Goal: Check status: Check status

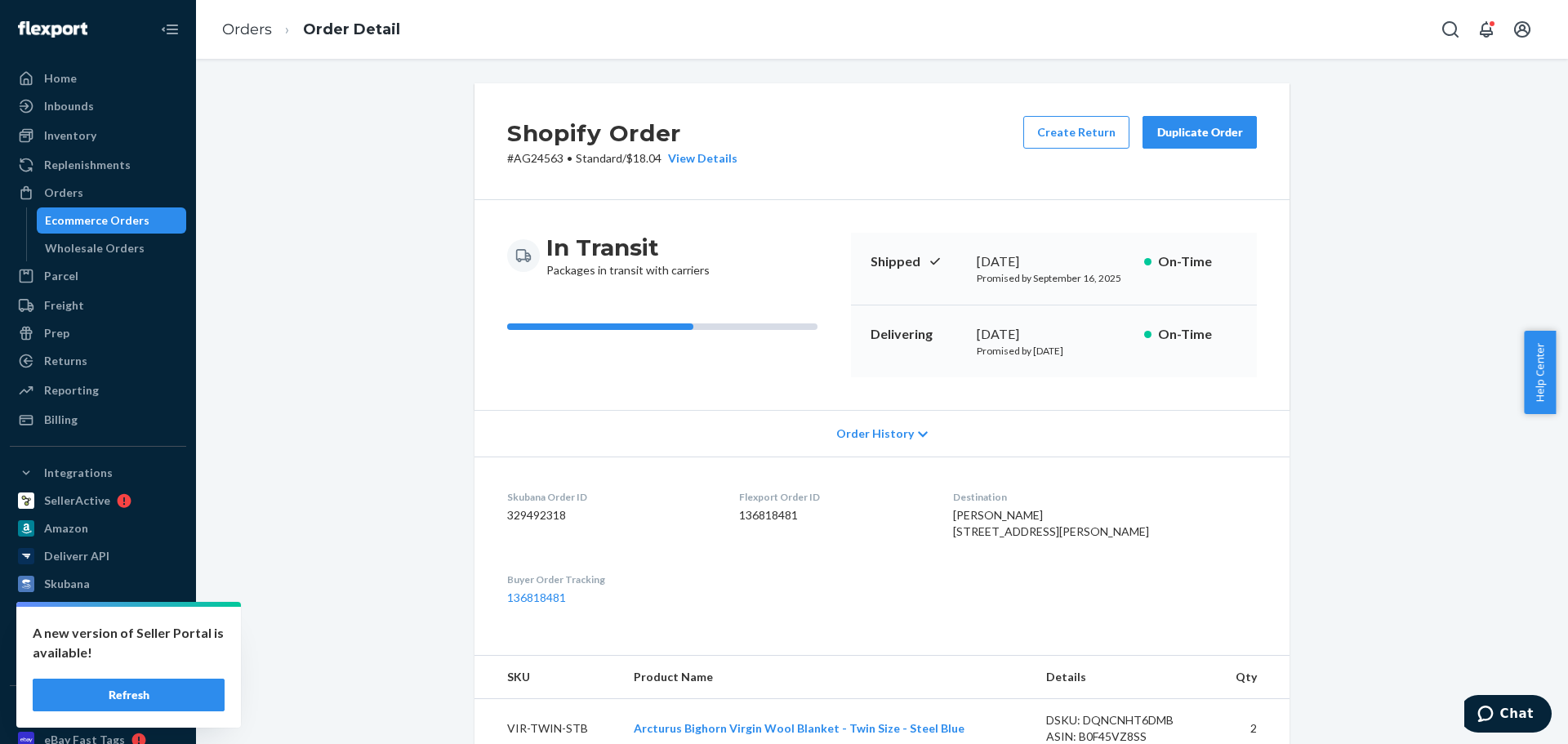
scroll to position [326, 0]
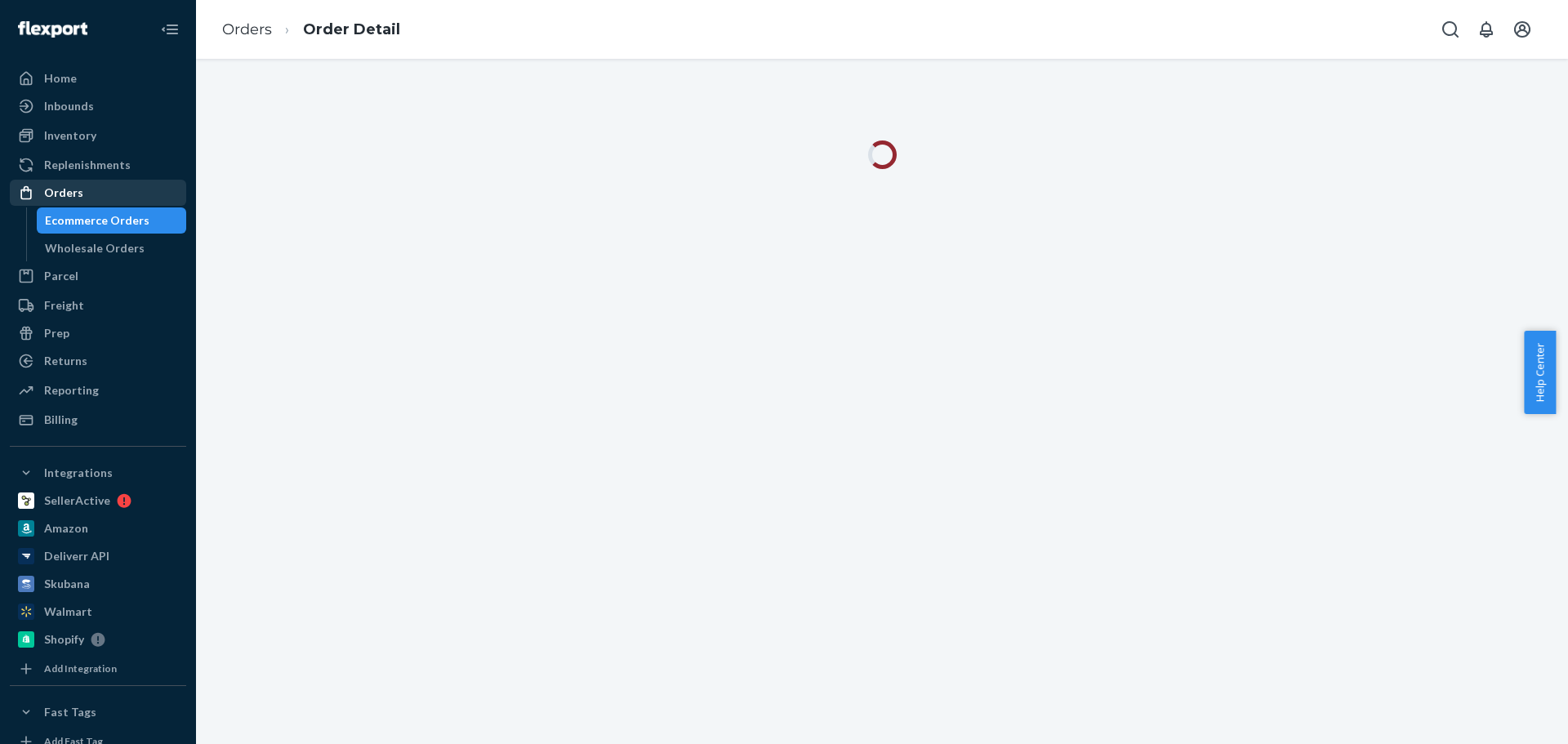
click at [83, 195] on div "Orders" at bounding box center [98, 192] width 173 height 23
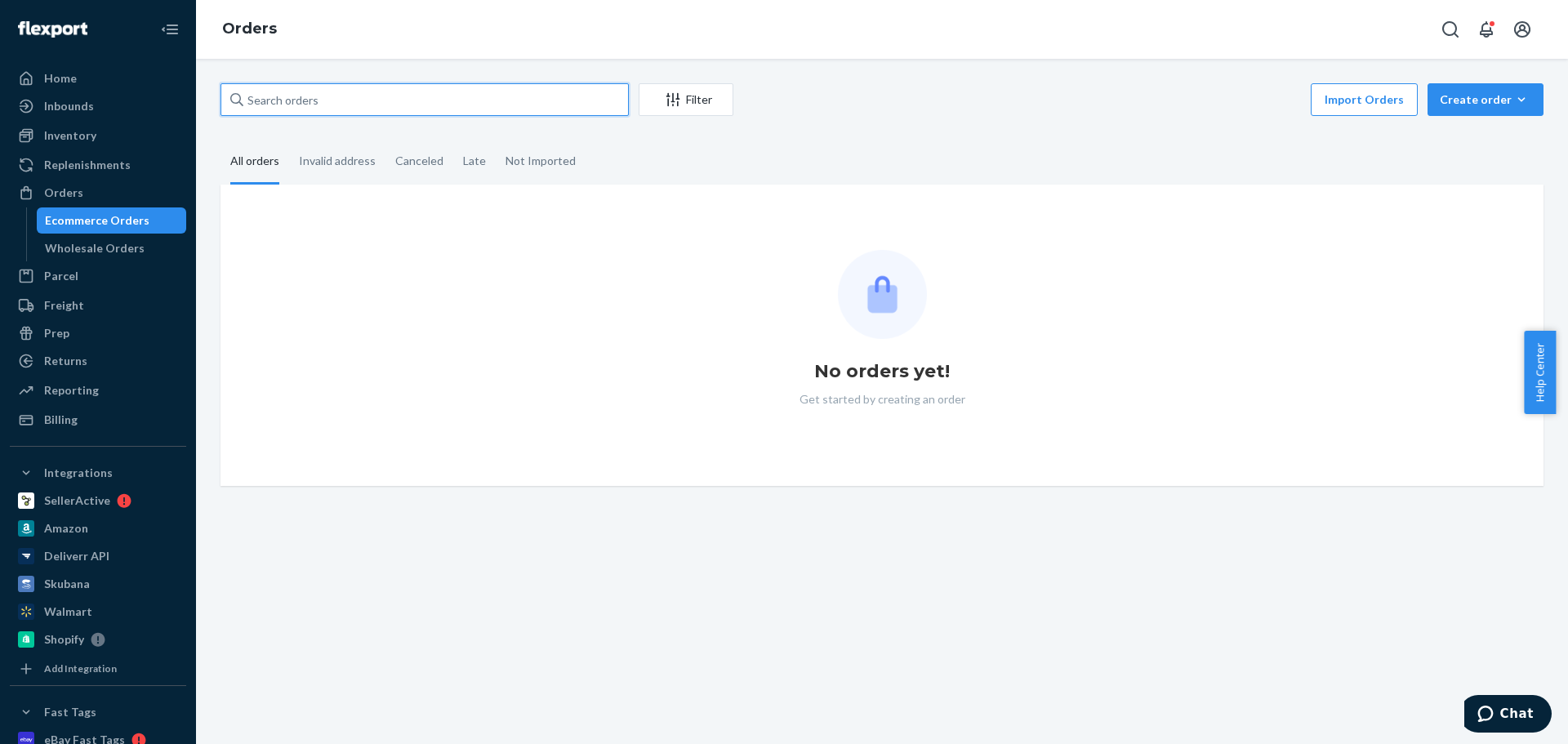
click at [337, 98] on input "text" at bounding box center [424, 100] width 408 height 33
paste input "AG24584"
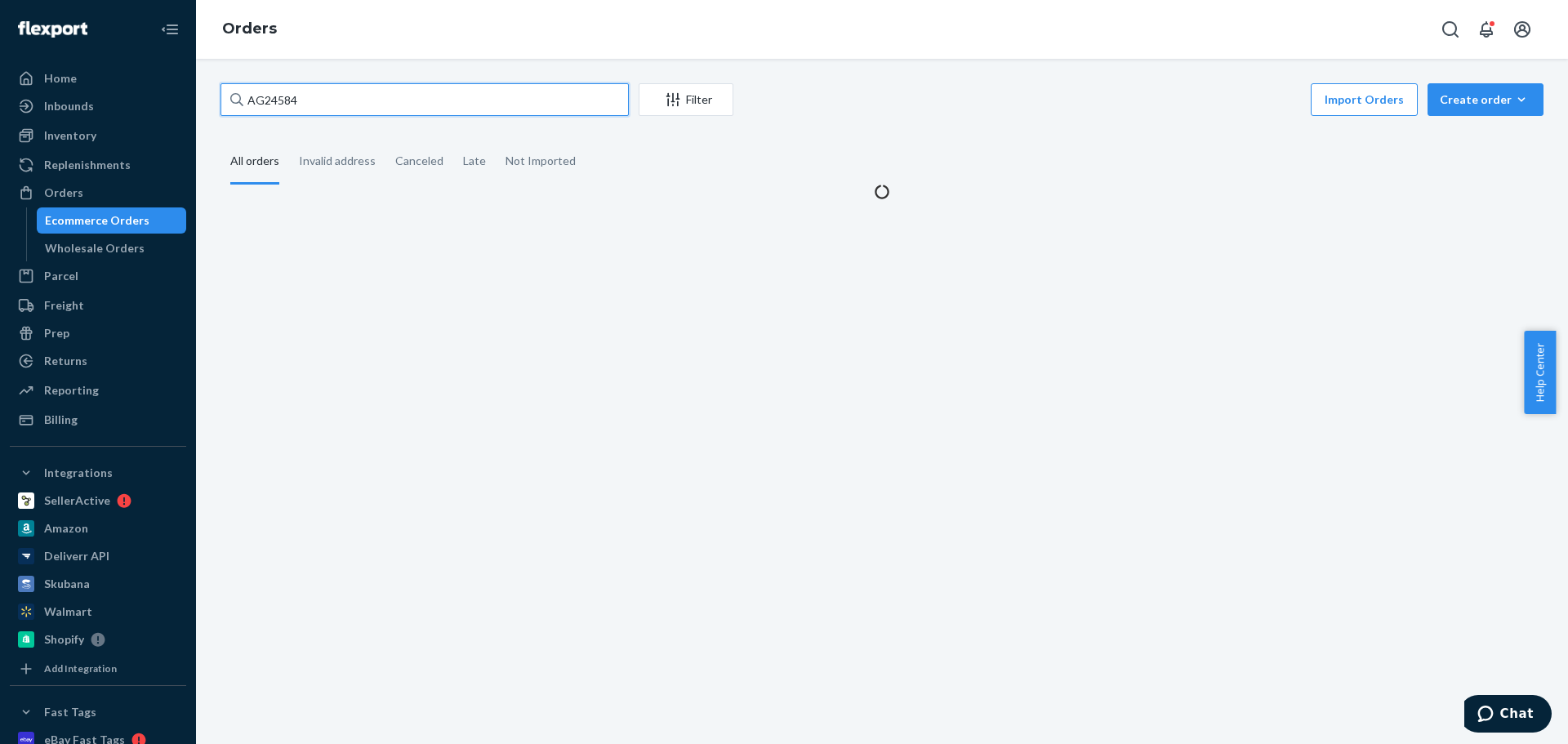
type input "AG24584"
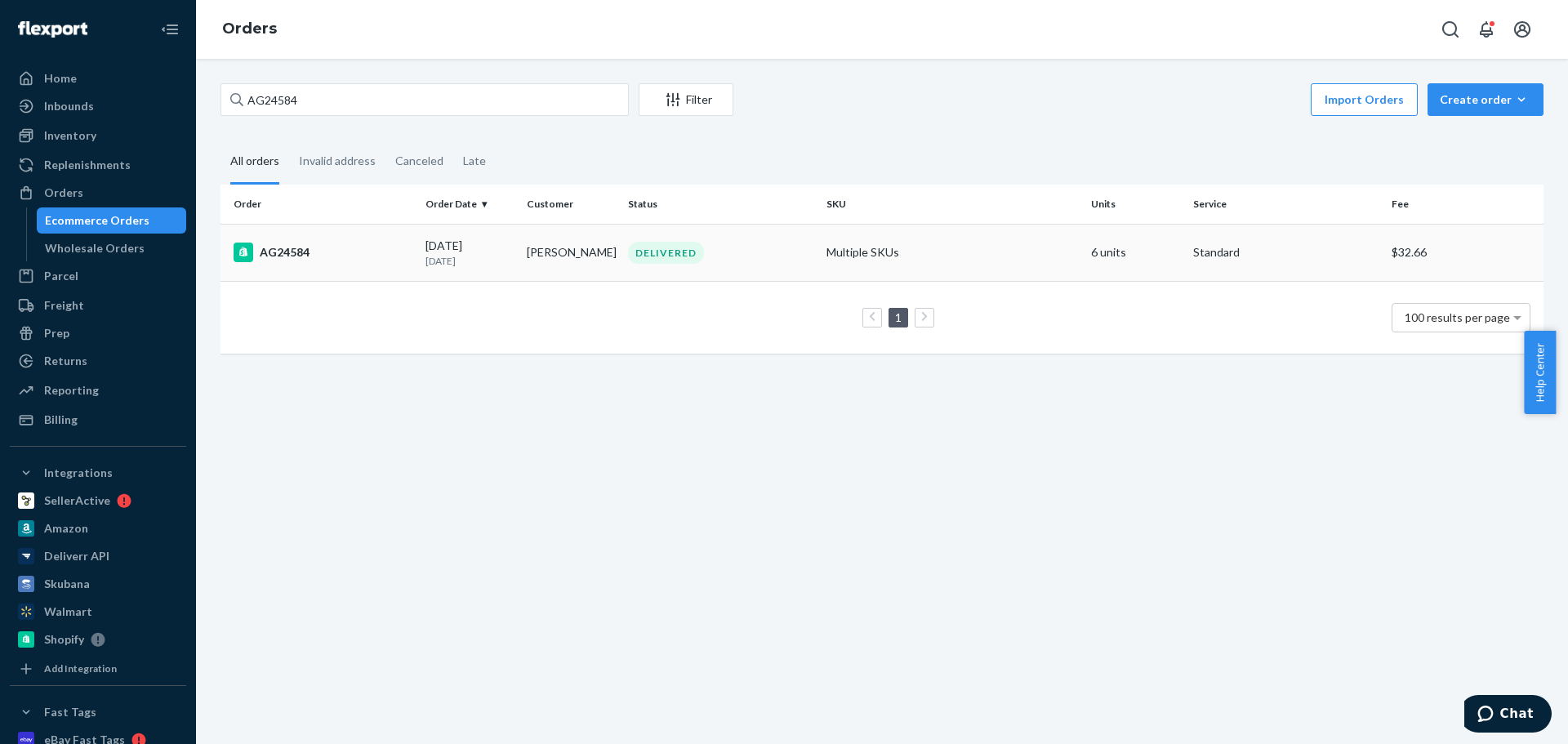
click at [414, 246] on td "AG24584" at bounding box center [320, 253] width 199 height 57
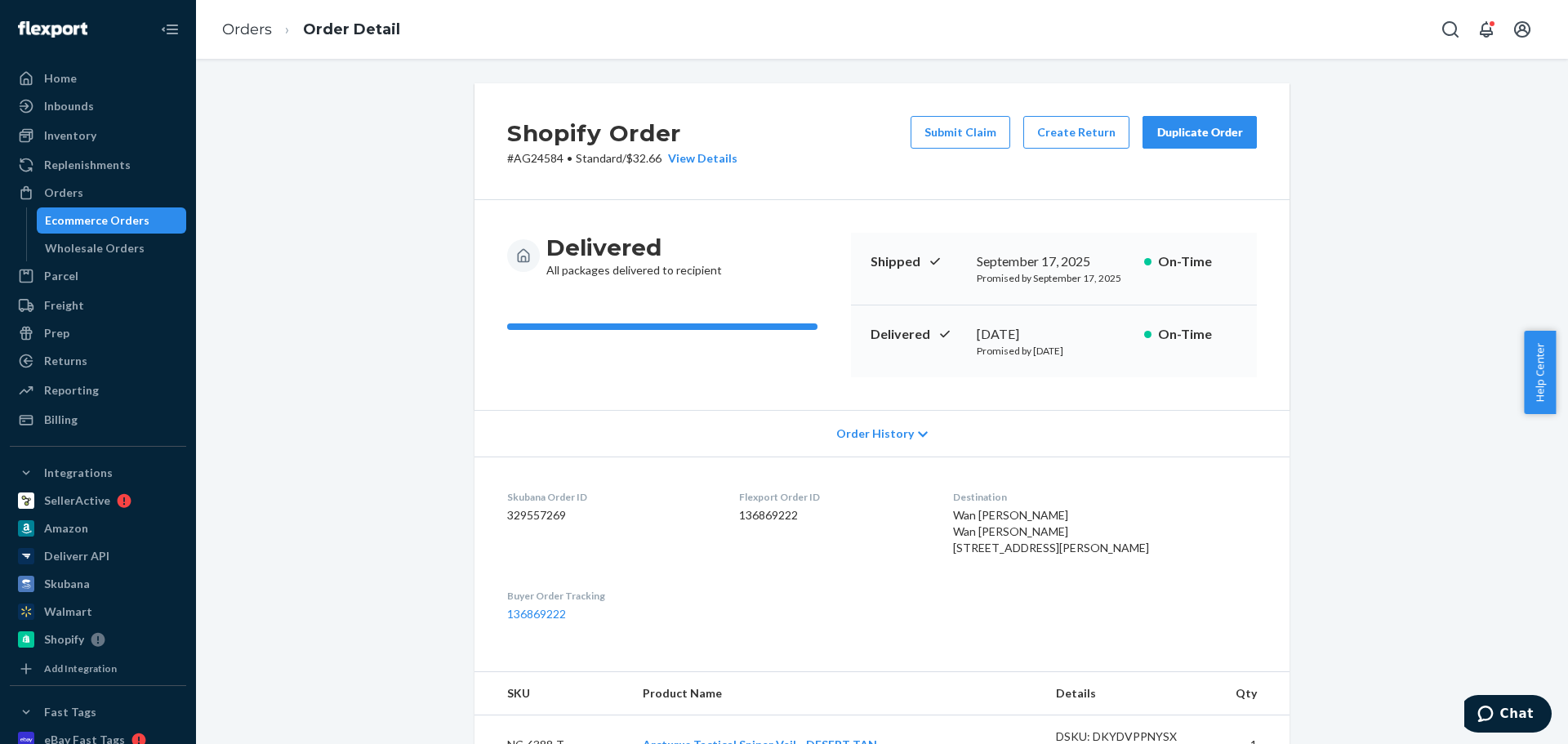
click at [1217, 132] on div "Duplicate Order" at bounding box center [1199, 132] width 86 height 16
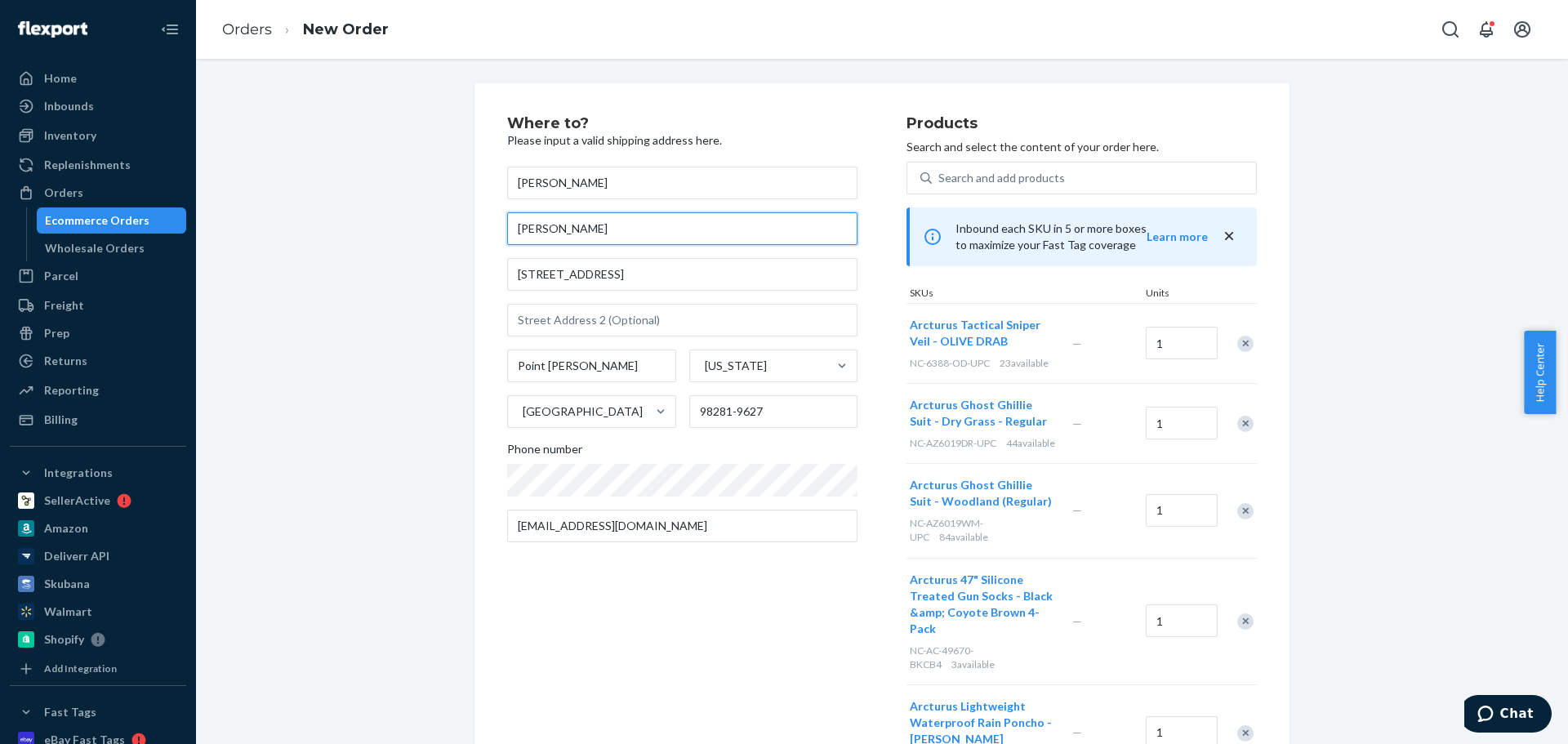
drag, startPoint x: 604, startPoint y: 230, endPoint x: 336, endPoint y: 224, distance: 268.1
click at [415, 220] on div "Where to? Please input a valid shipping address here. Wan Ching Tsang Wan Ching…" at bounding box center [882, 608] width 1347 height 1048
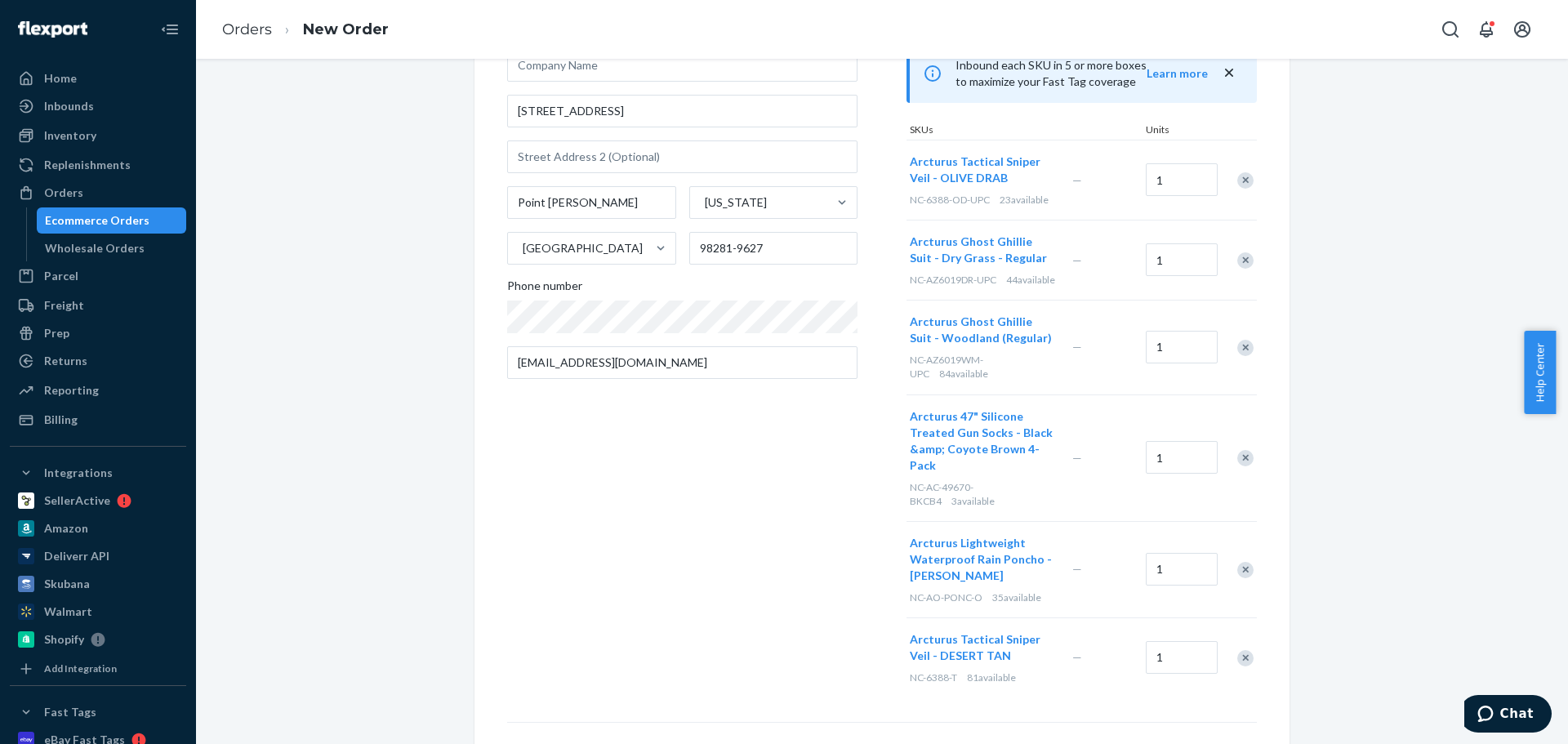
click at [1237, 181] on div "Remove Item" at bounding box center [1245, 180] width 16 height 16
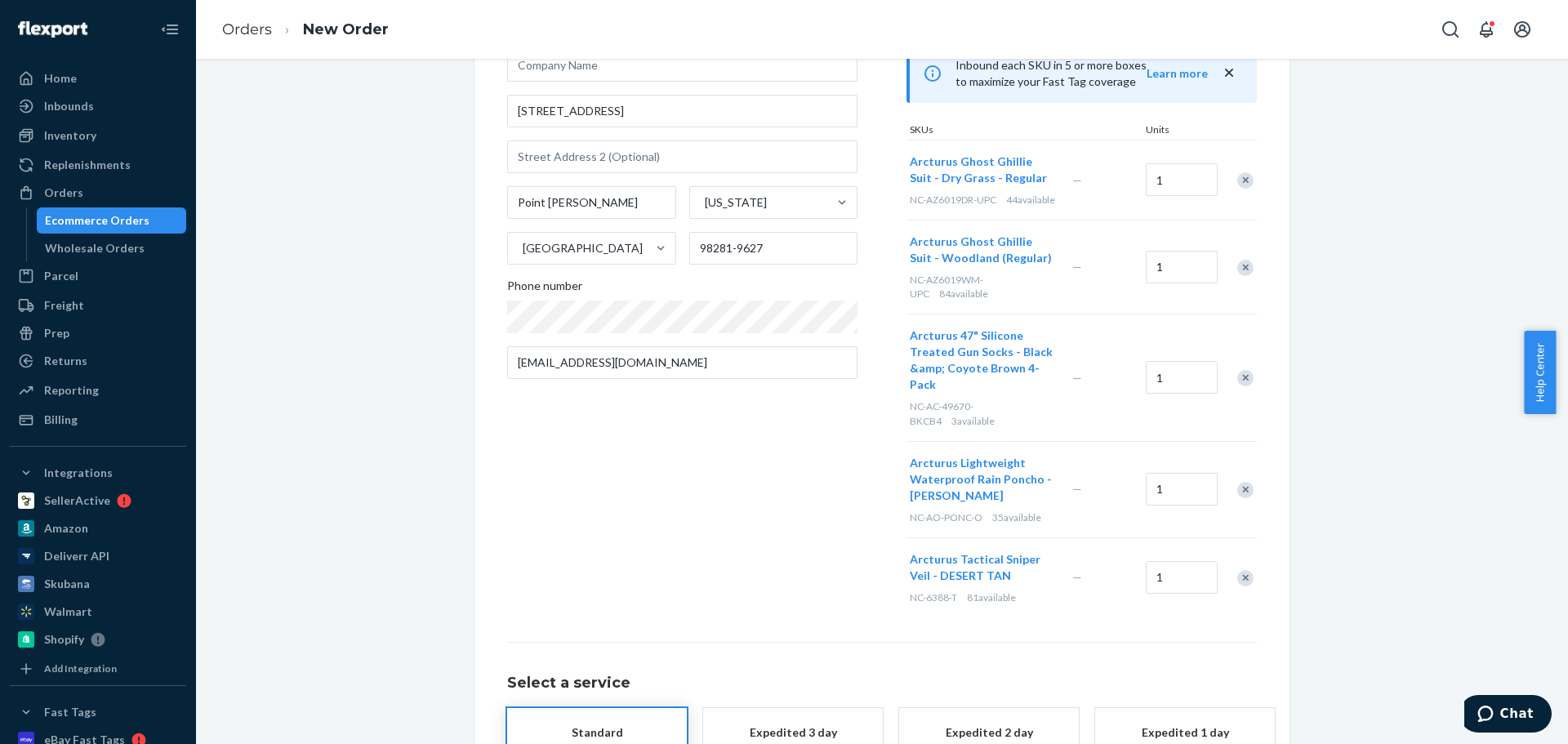
click at [1237, 186] on div "Remove Item" at bounding box center [1245, 180] width 16 height 16
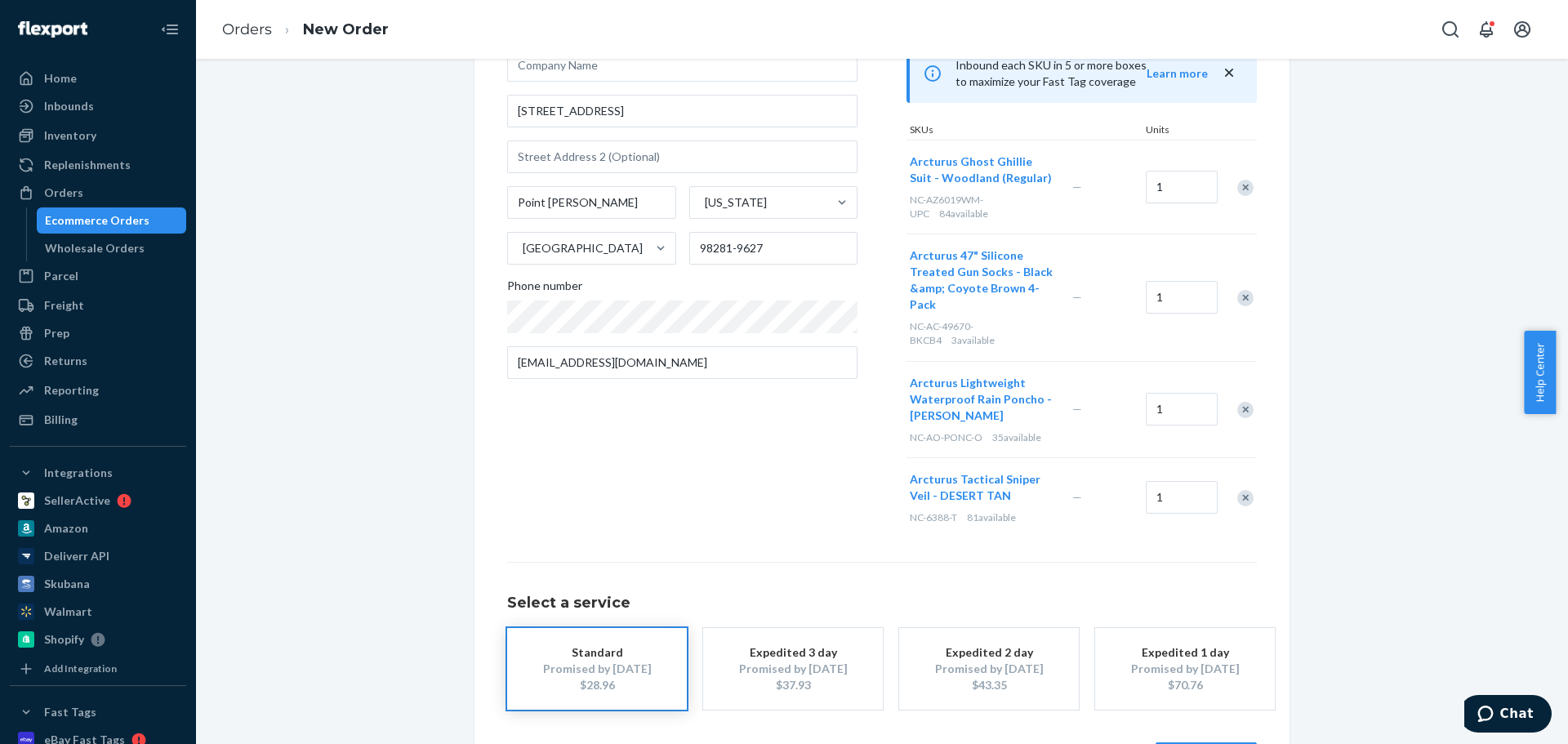
click at [1237, 186] on div "Remove Item" at bounding box center [1245, 188] width 16 height 16
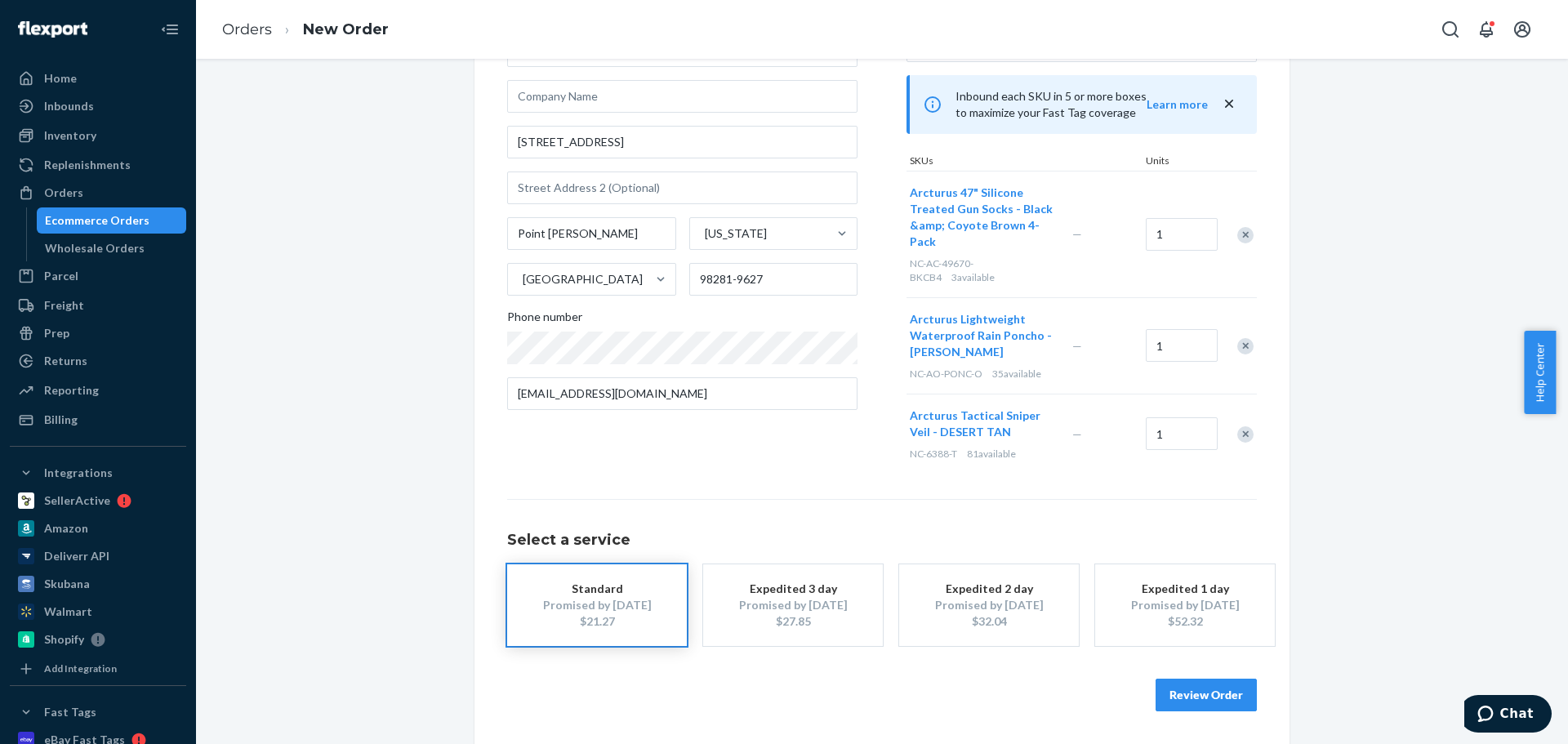
scroll to position [133, 0]
click at [1237, 187] on div "Arcturus 47" Silicone Treated Gun Socks - Black &amp; Coyote Brown 4-Pack NC-AC…" at bounding box center [1081, 234] width 350 height 127
click at [1237, 226] on div at bounding box center [1237, 234] width 41 height 43
click at [1237, 241] on div "Remove Item" at bounding box center [1245, 235] width 16 height 16
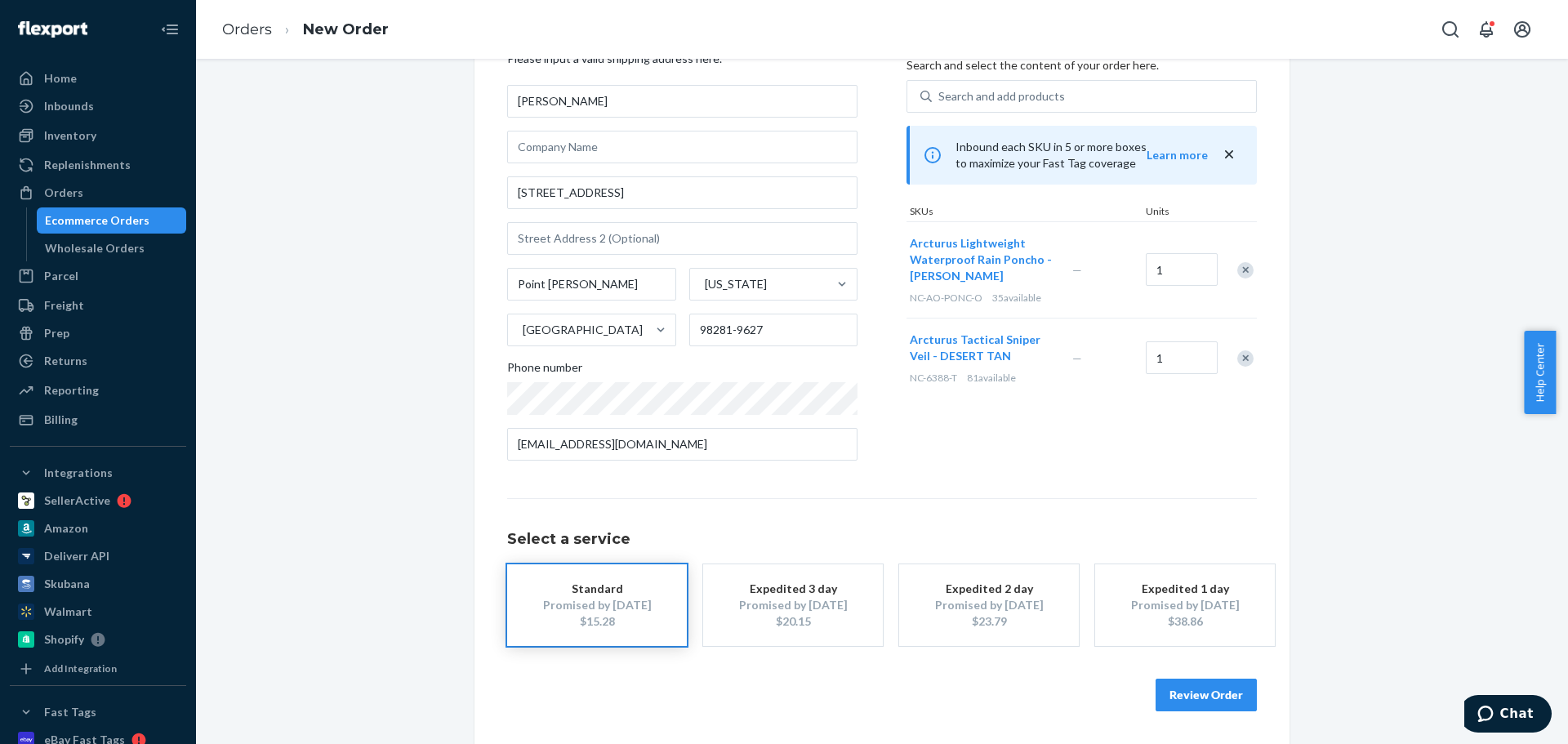
scroll to position [82, 0]
click at [1237, 270] on div "Remove Item" at bounding box center [1245, 270] width 16 height 16
click at [1237, 260] on div "Remove Item" at bounding box center [1245, 261] width 16 height 16
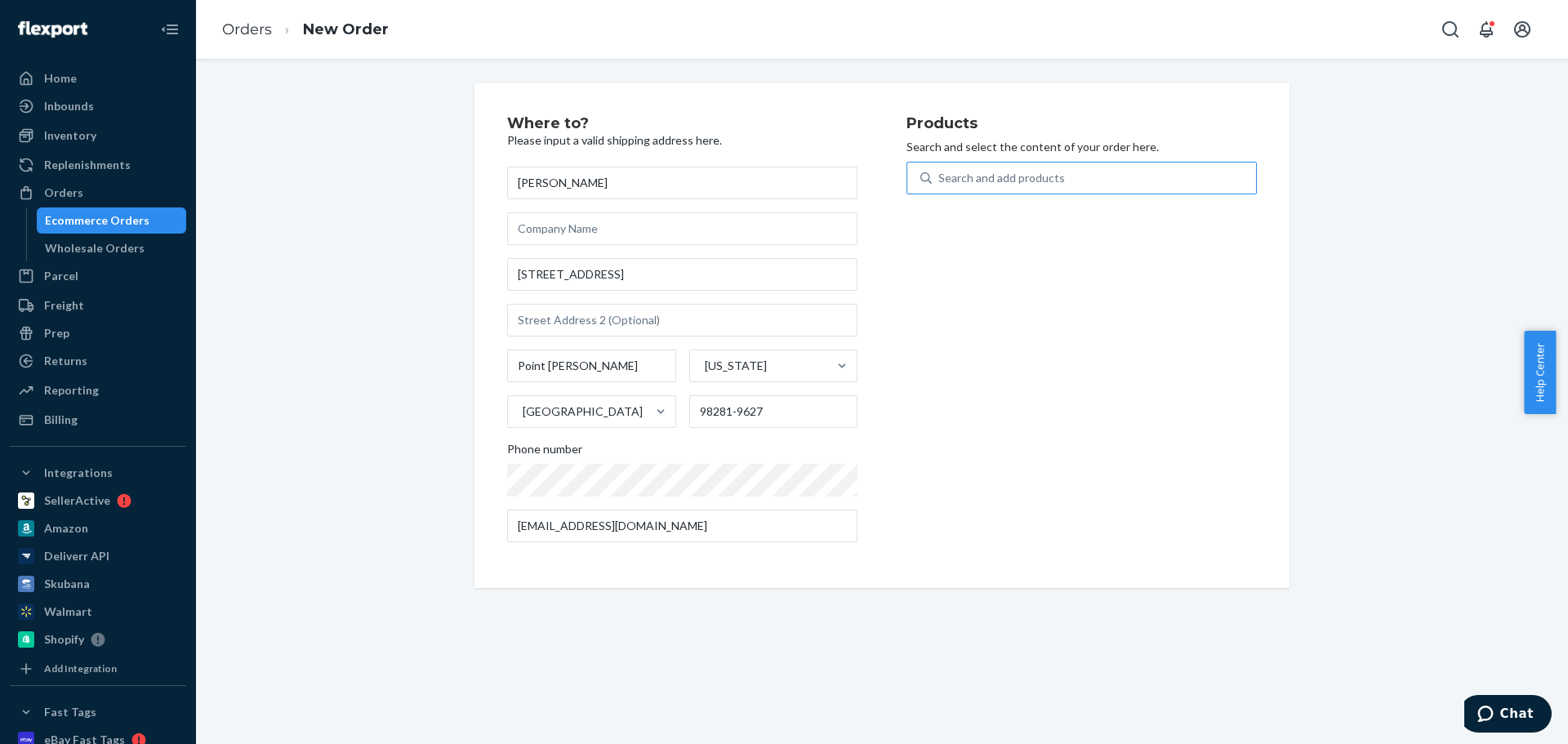
click at [1000, 184] on div "Search and add products" at bounding box center [1002, 178] width 127 height 16
click at [940, 184] on input "Search and add products" at bounding box center [939, 178] width 2 height 16
type input "ghillie rifle wrap"
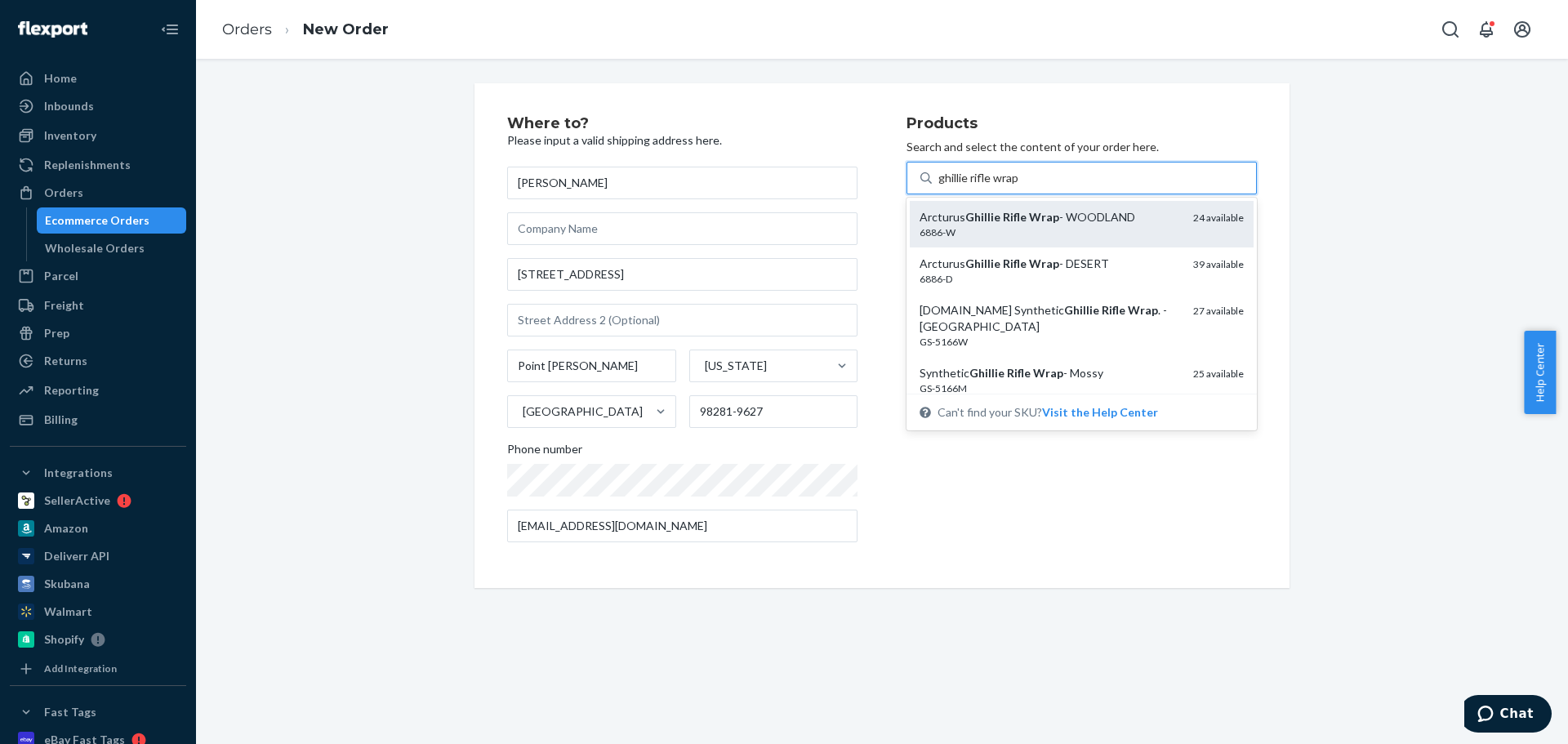
click at [1028, 227] on div "6886-W" at bounding box center [1050, 232] width 260 height 14
click at [1020, 186] on input "ghillie rifle wrap" at bounding box center [979, 178] width 82 height 16
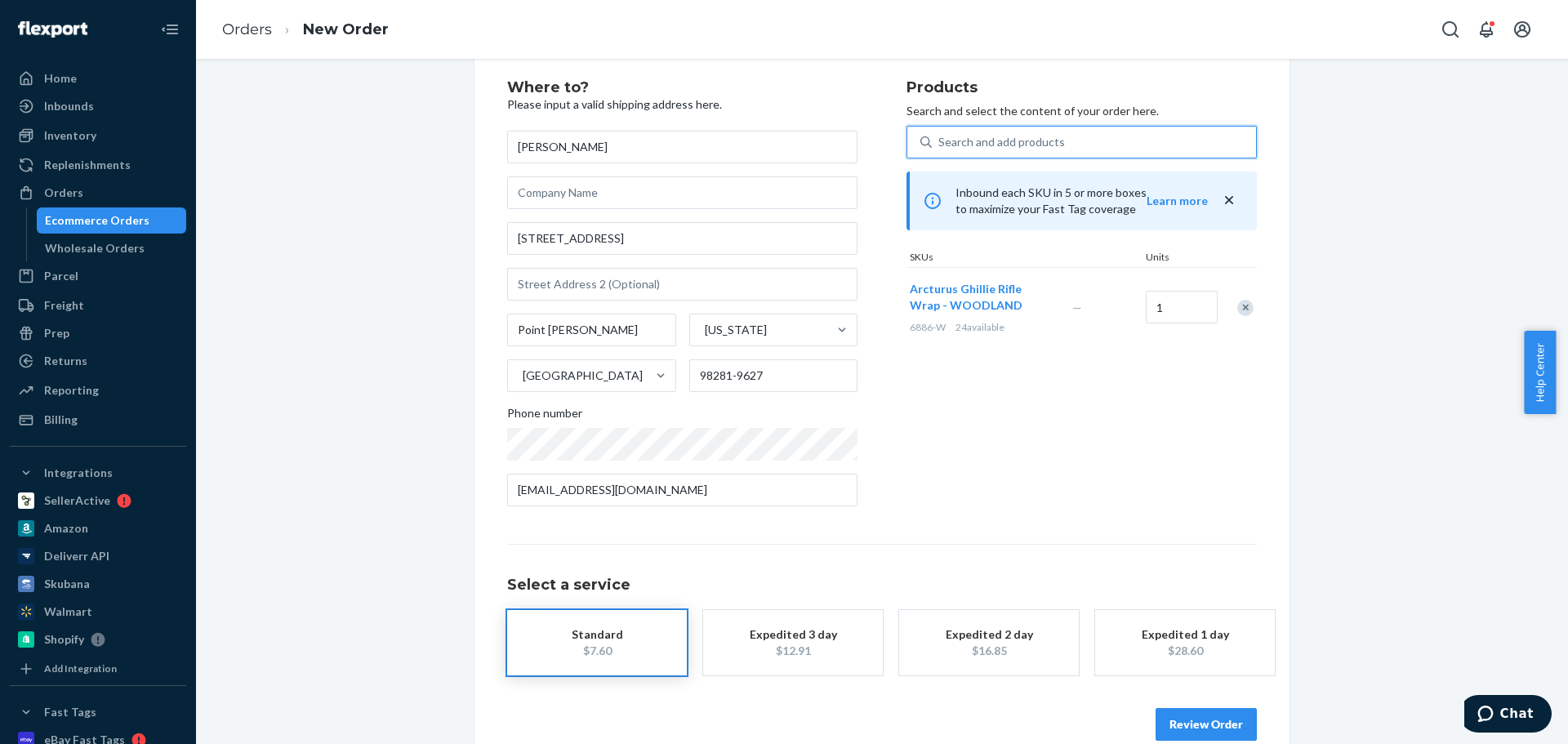
scroll to position [65, 0]
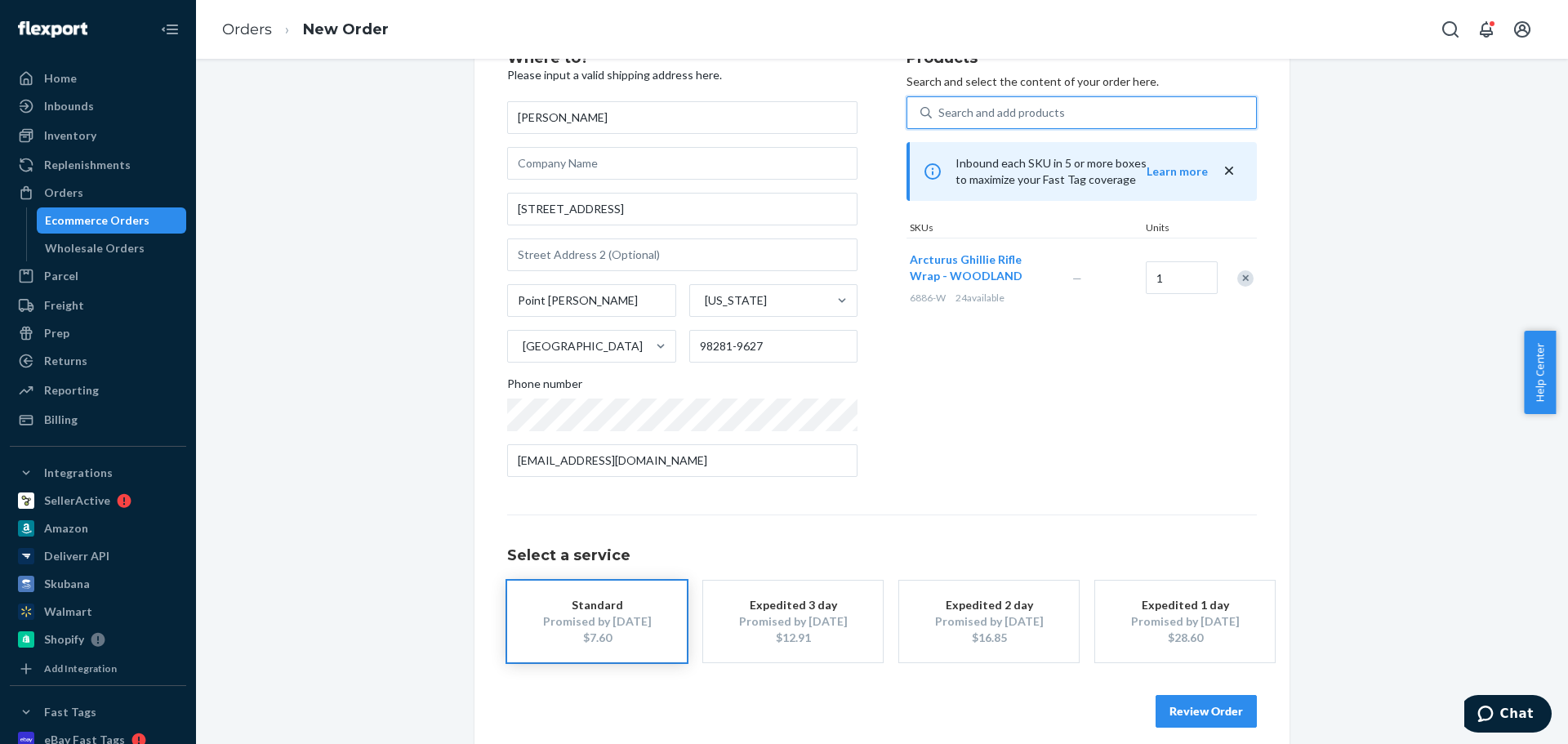
click at [1193, 715] on button "Review Order" at bounding box center [1206, 711] width 101 height 33
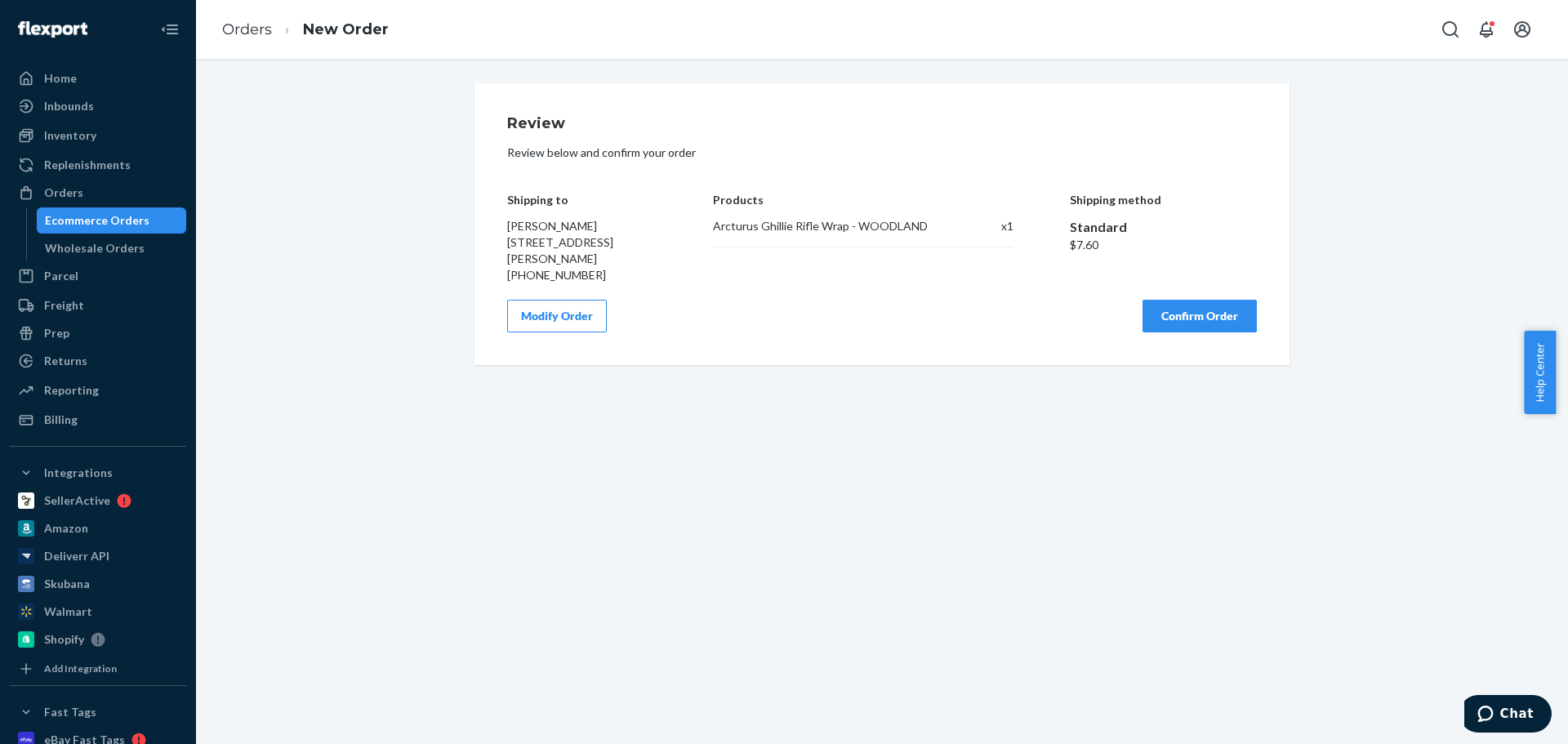
click at [1198, 332] on button "Confirm Order" at bounding box center [1199, 316] width 114 height 33
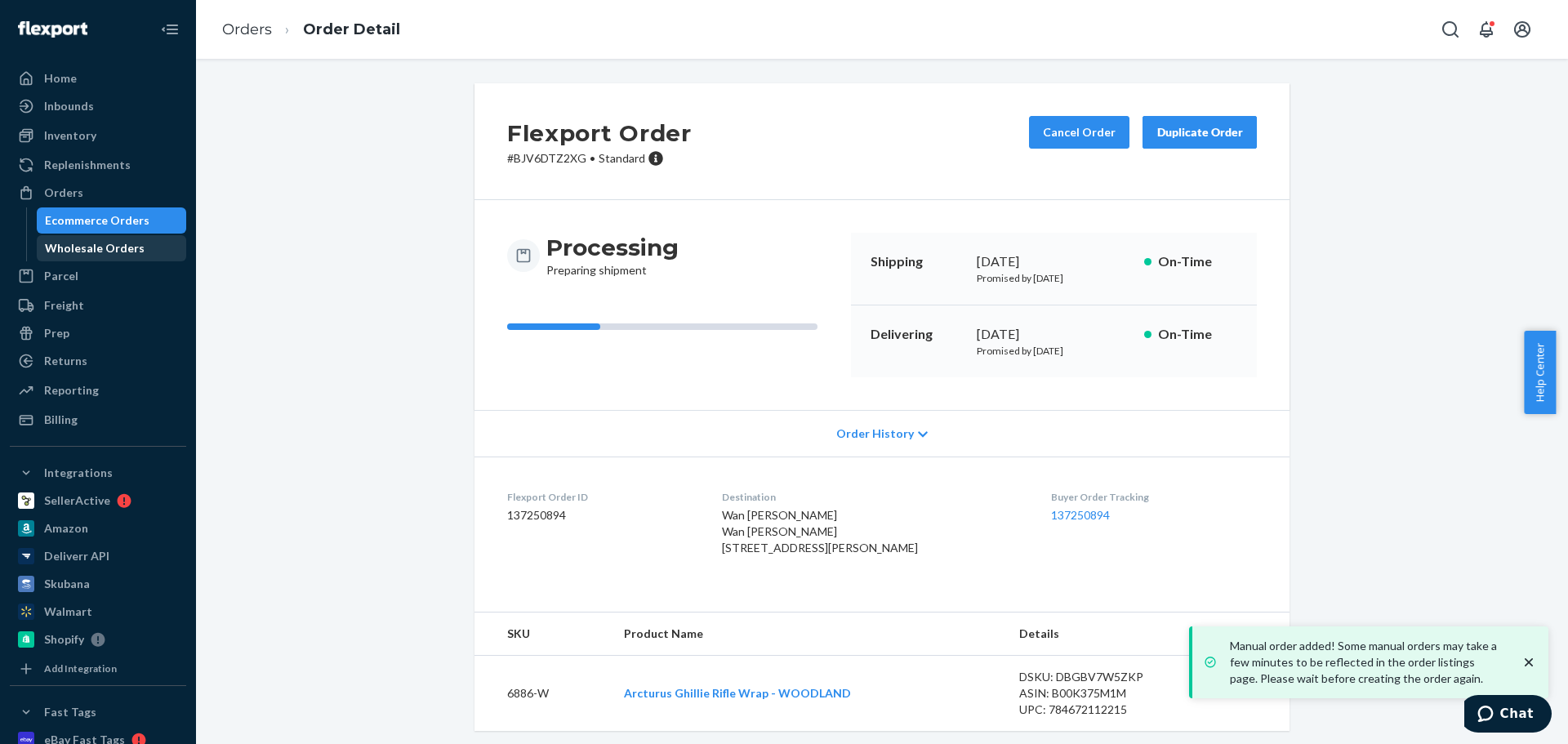
click at [115, 252] on div "Wholesale Orders" at bounding box center [95, 248] width 100 height 16
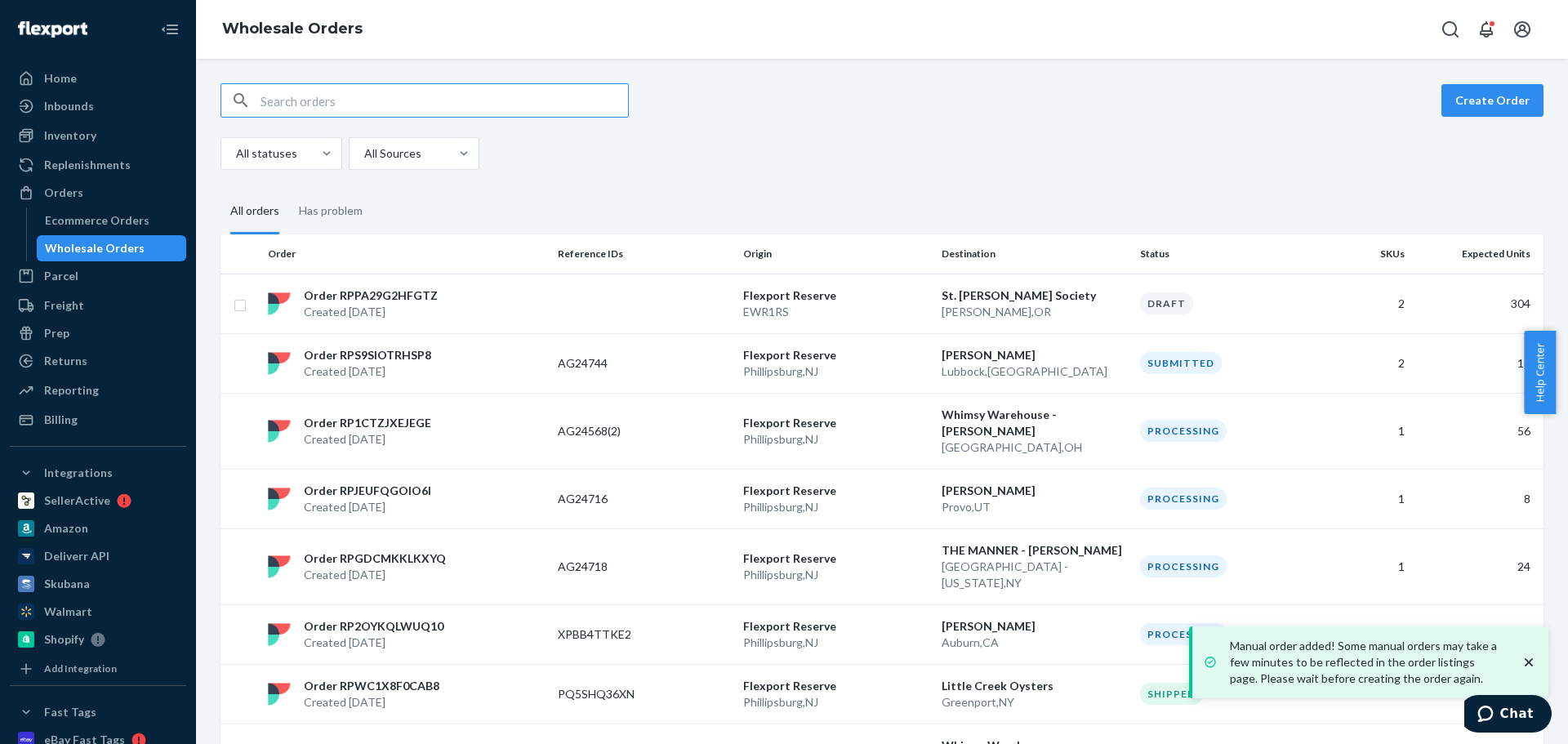
click at [1527, 658] on icon "close toast" at bounding box center [1528, 662] width 16 height 16
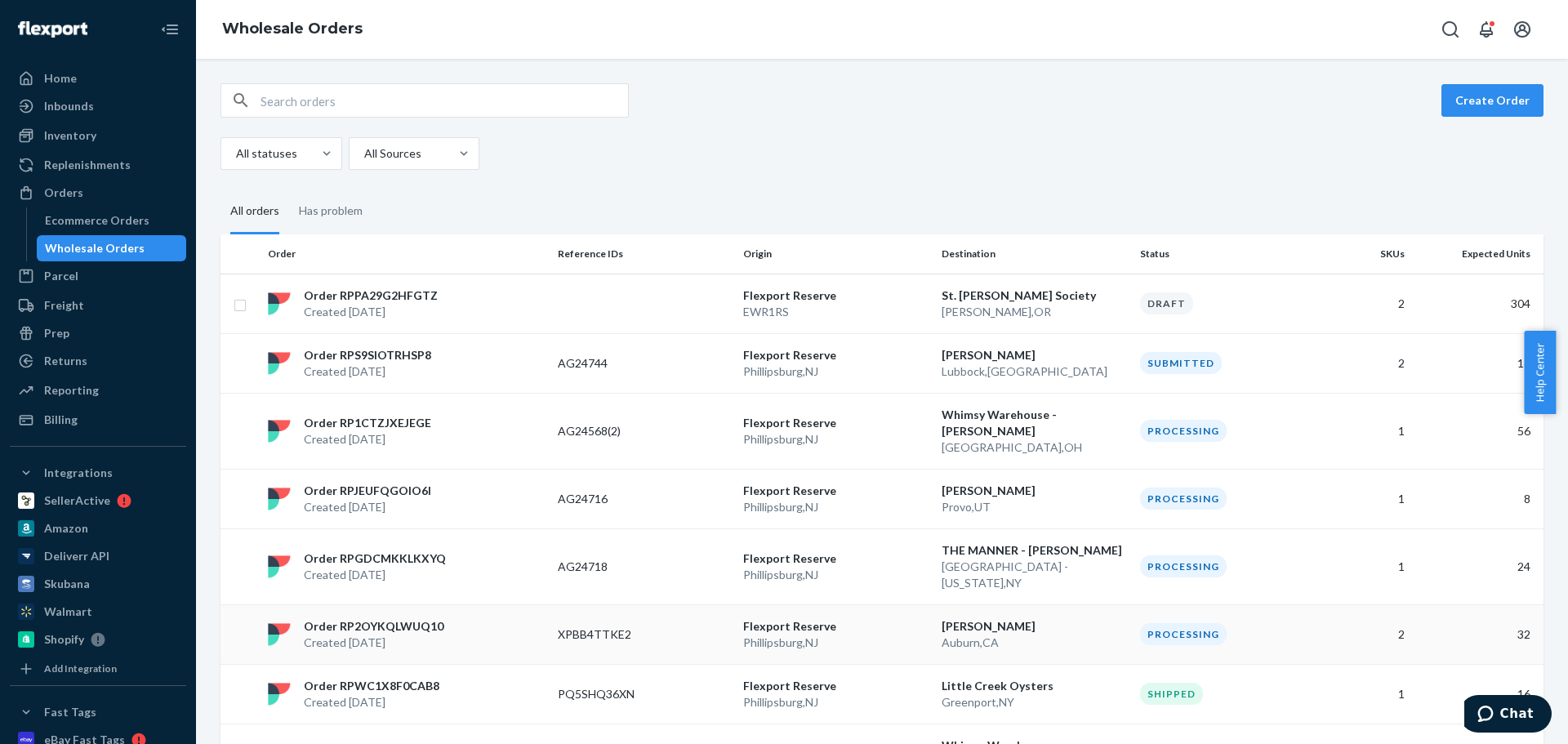
click at [857, 635] on p "Phillipsburg , NJ" at bounding box center [835, 643] width 185 height 16
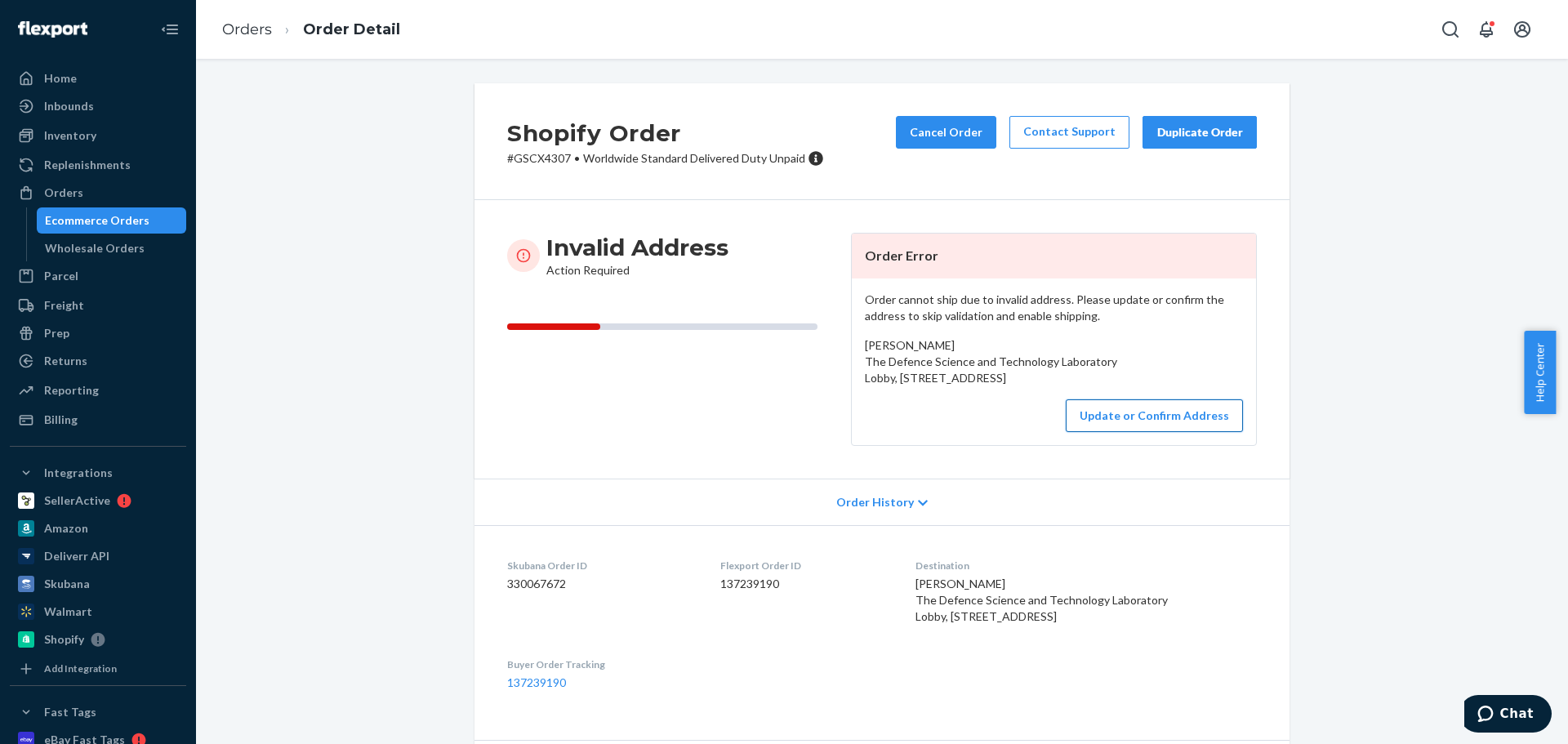
click at [1143, 432] on button "Update or Confirm Address" at bounding box center [1155, 415] width 178 height 33
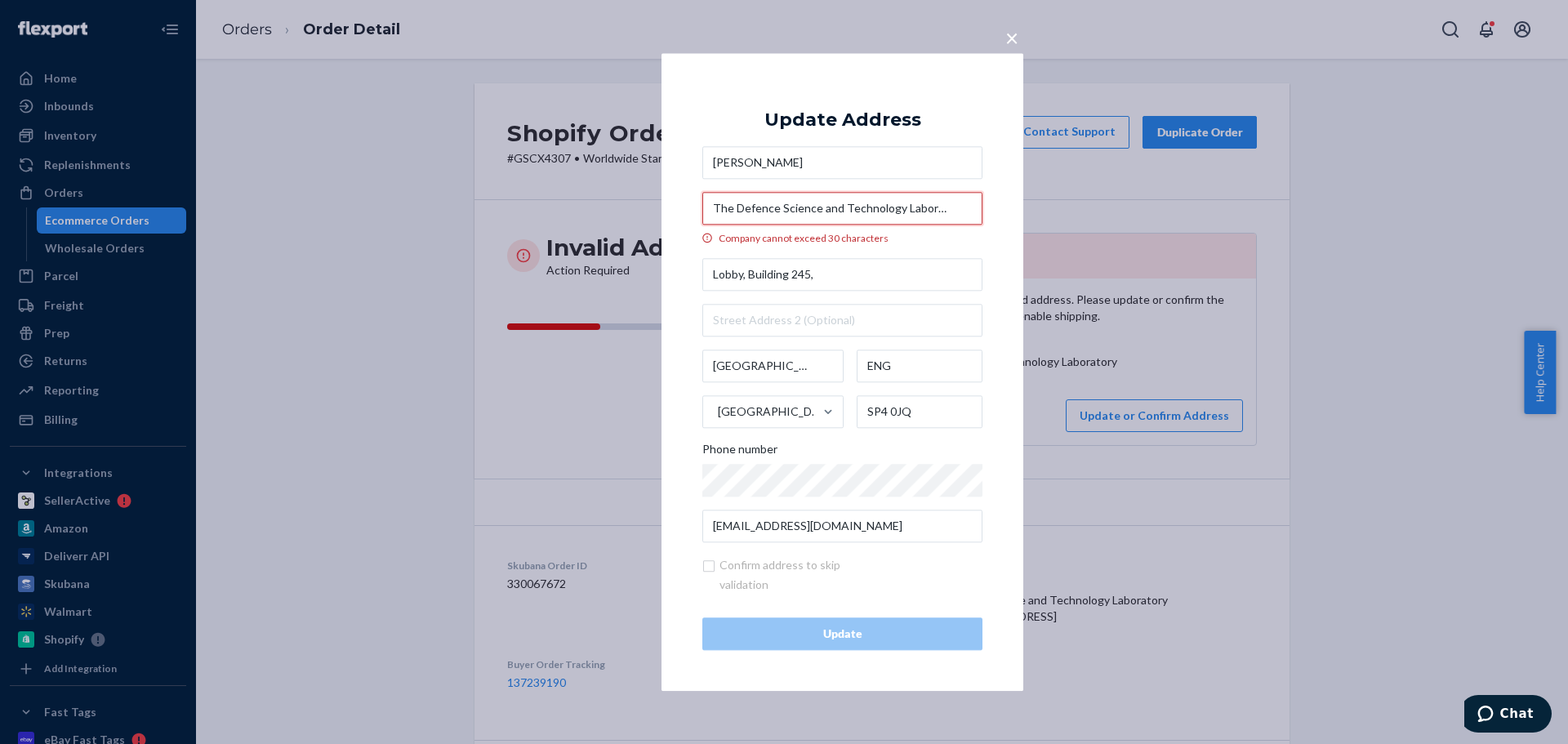
click at [735, 211] on input "The Defence Science and Technology Laboratory" at bounding box center [842, 208] width 280 height 33
click at [806, 204] on input "Defence Science and Technology Laboratory" at bounding box center [842, 208] width 280 height 33
click at [905, 205] on input "Defence Science & Technology Laboratory" at bounding box center [842, 208] width 280 height 33
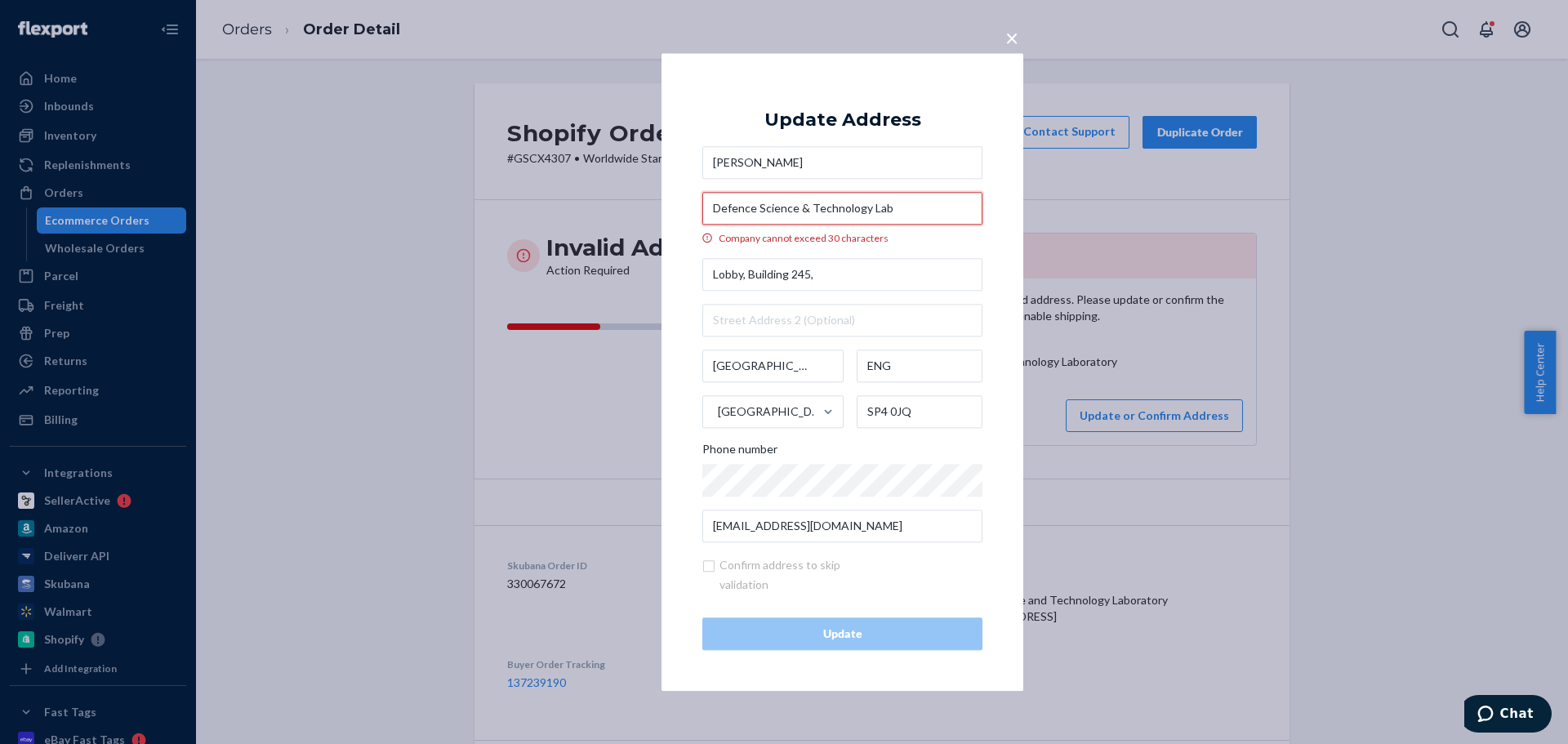
drag, startPoint x: 889, startPoint y: 206, endPoint x: 696, endPoint y: 200, distance: 193.1
click at [696, 200] on div "× Update Address Duncan Housden Defence Science & Technology Lab Company cannot…" at bounding box center [843, 372] width 362 height 638
type input "Defence Science & Technology Lab"
click at [859, 277] on input "Lobby, Building 245," at bounding box center [842, 274] width 280 height 33
type input "Lobby, Building 245"
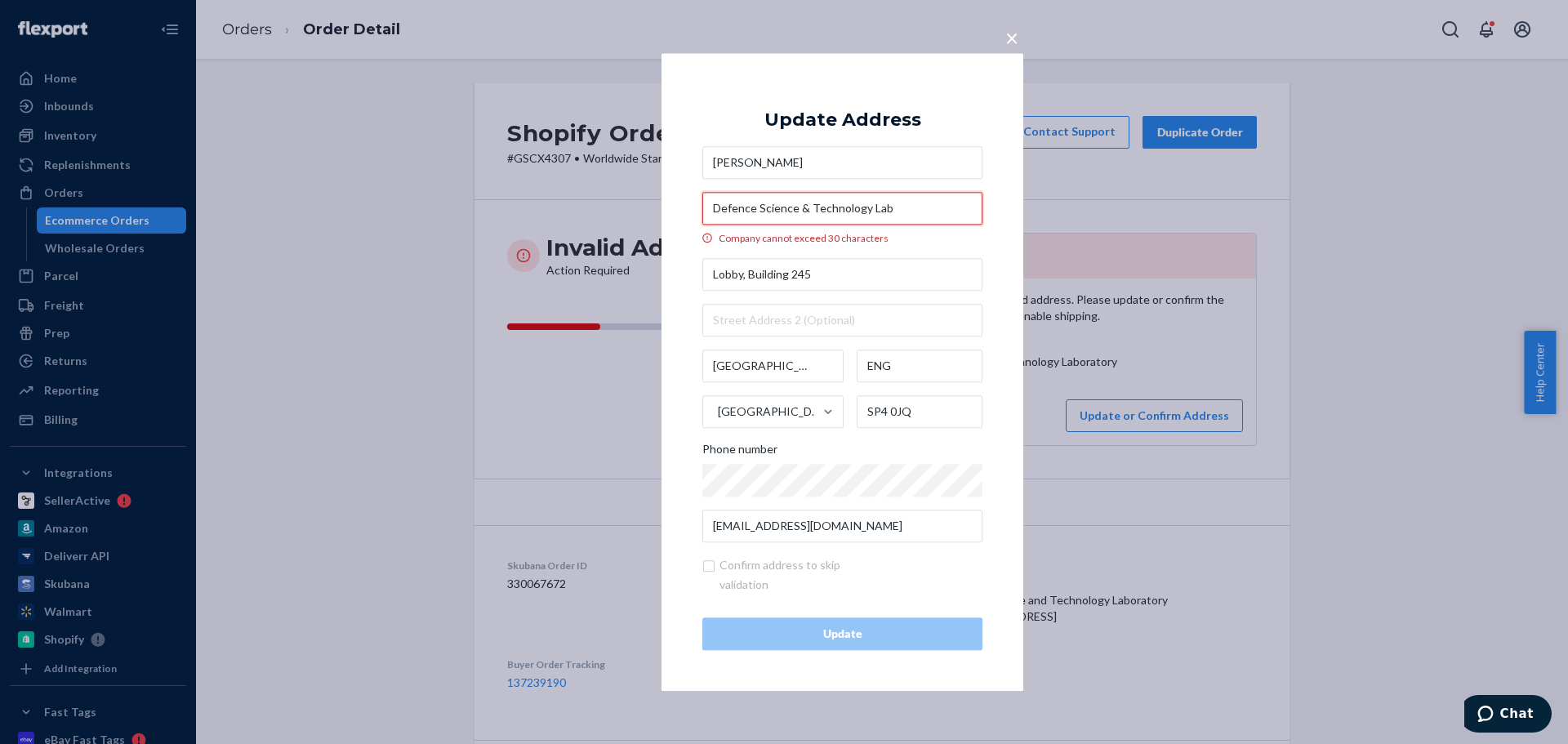
click at [831, 205] on input "Defence Science & Technology Lab" at bounding box center [842, 208] width 280 height 33
click at [811, 205] on input "Defence Science & Technology Lab" at bounding box center [842, 208] width 280 height 33
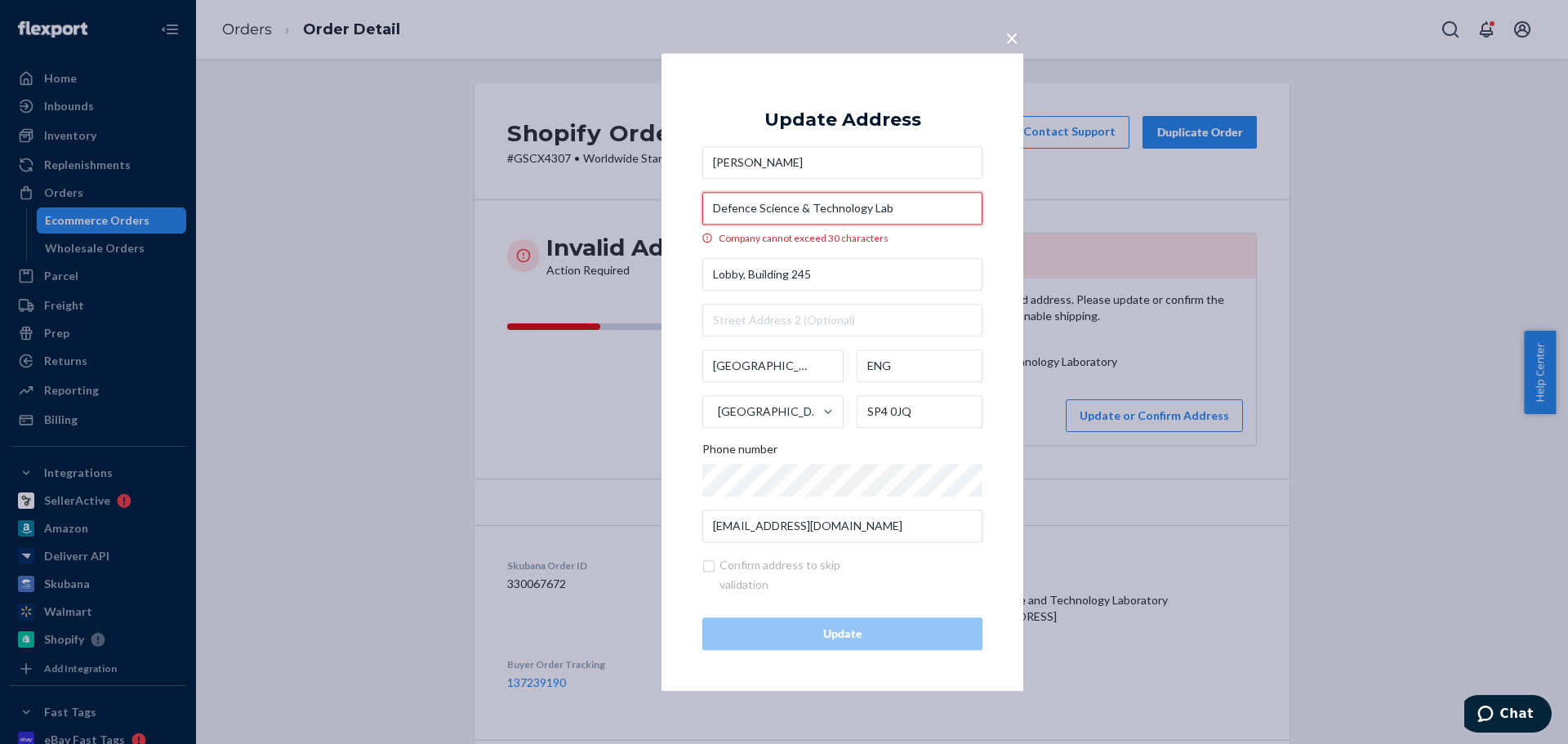
click at [811, 205] on input "Defence Science & Technology Lab" at bounding box center [842, 208] width 280 height 33
click at [789, 213] on input "Defence Science & Technology Lab" at bounding box center [842, 208] width 280 height 33
drag, startPoint x: 820, startPoint y: 207, endPoint x: 482, endPoint y: 200, distance: 338.1
click at [482, 200] on div "× Update Address Duncan Housden Defence Science & Technology Lab Company cannot…" at bounding box center [784, 372] width 1568 height 744
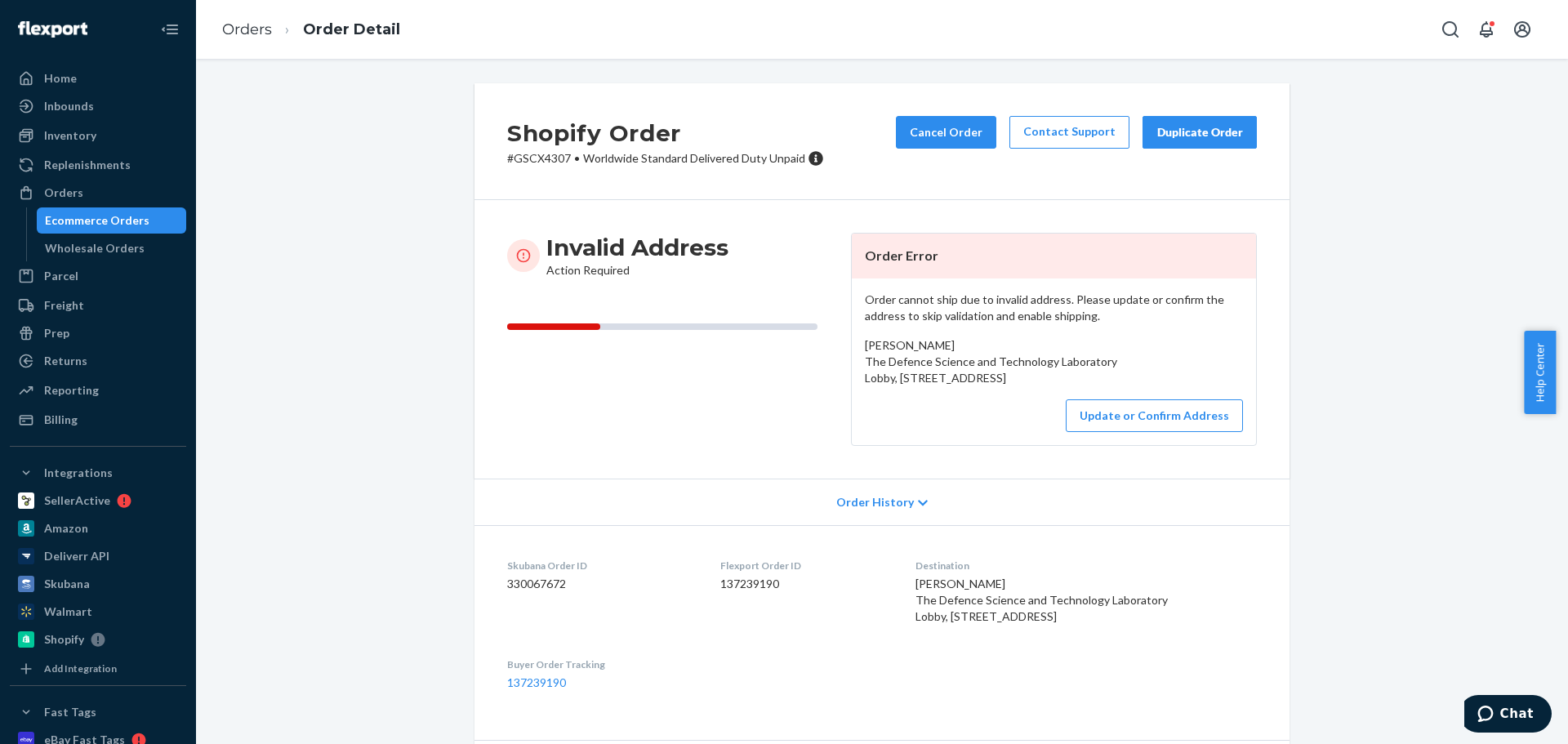
click at [1060, 360] on span "Duncan Housden The Defence Science and Technology Laboratory Lobby, Building 24…" at bounding box center [991, 361] width 253 height 46
copy span "The Defence Science and Technology Laboratory"
click at [1112, 432] on button "Update or Confirm Address" at bounding box center [1155, 415] width 178 height 33
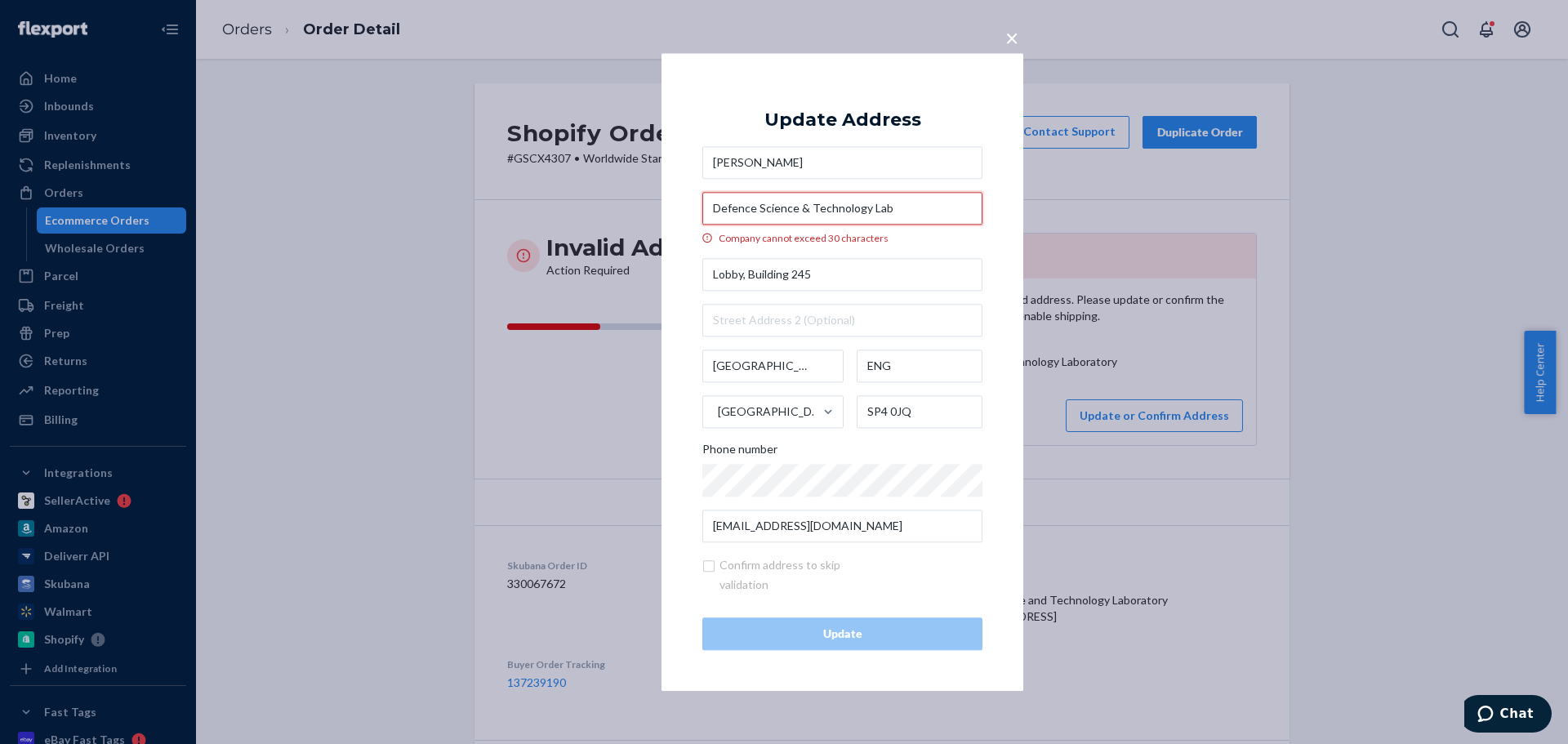
click at [812, 210] on input "Defence Science & Technology Lab" at bounding box center [842, 208] width 280 height 33
paste input ". & Tech."
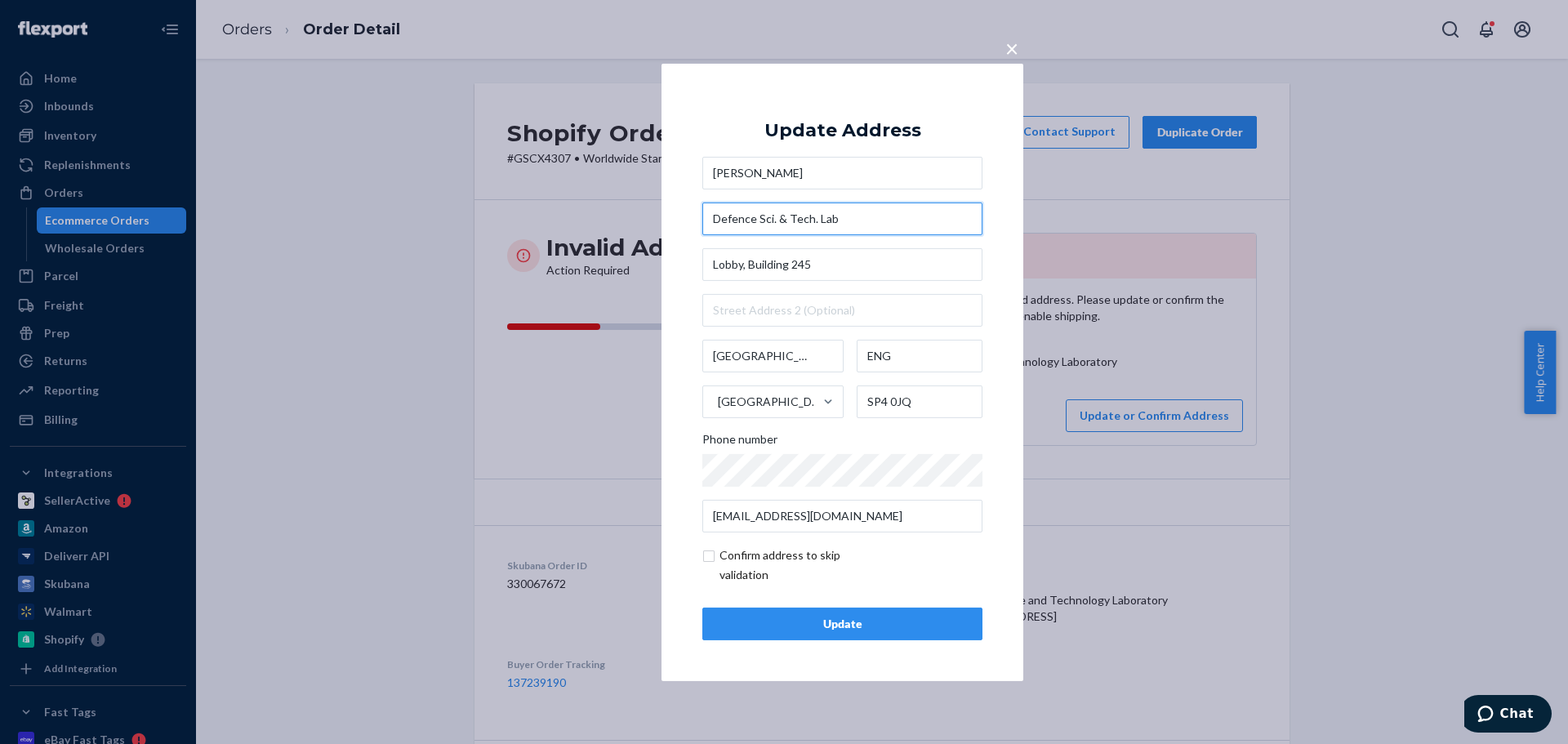
type input "Defence Sci. & Tech. Lab"
click at [831, 620] on div "Update" at bounding box center [842, 623] width 253 height 16
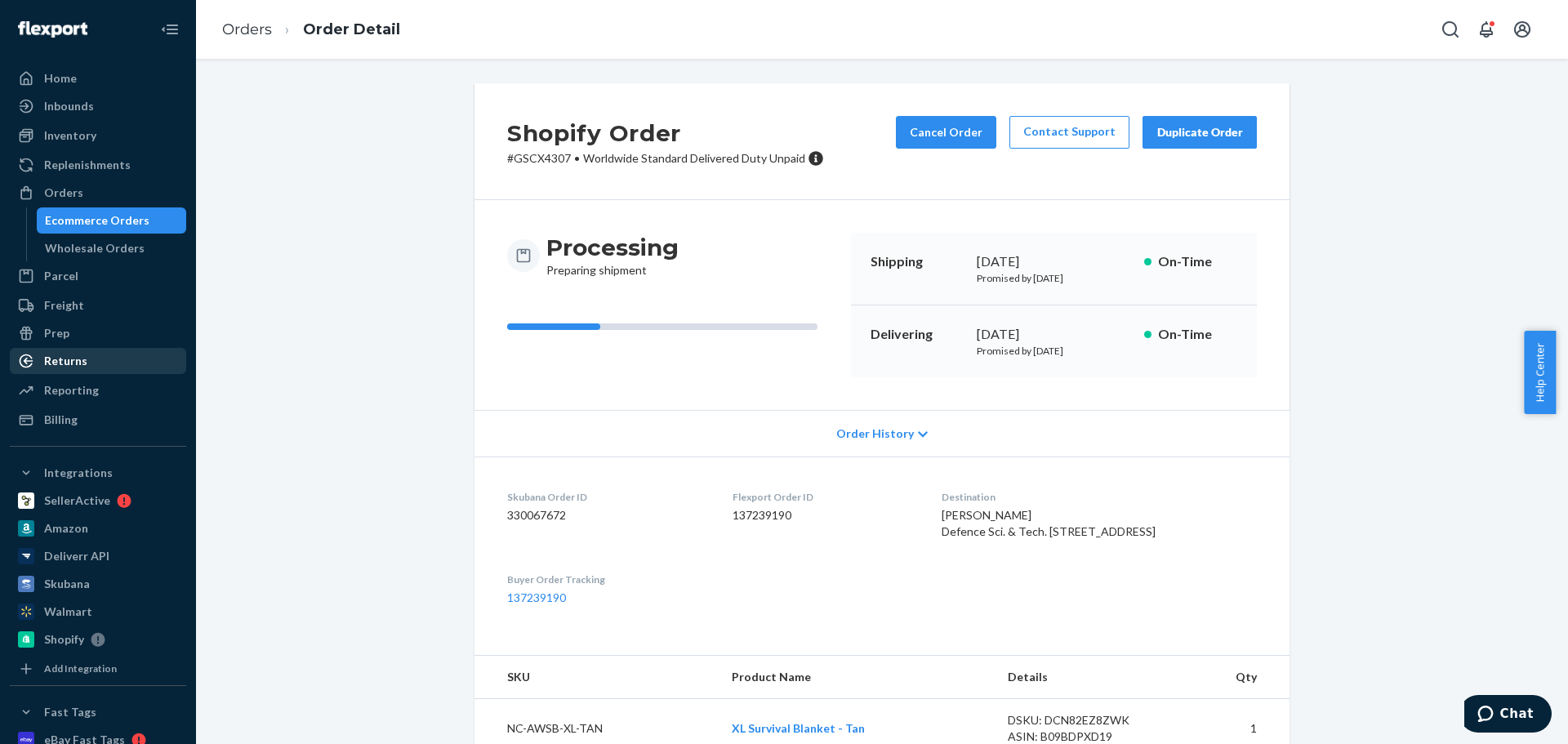
click at [63, 366] on div "Returns" at bounding box center [65, 360] width 43 height 16
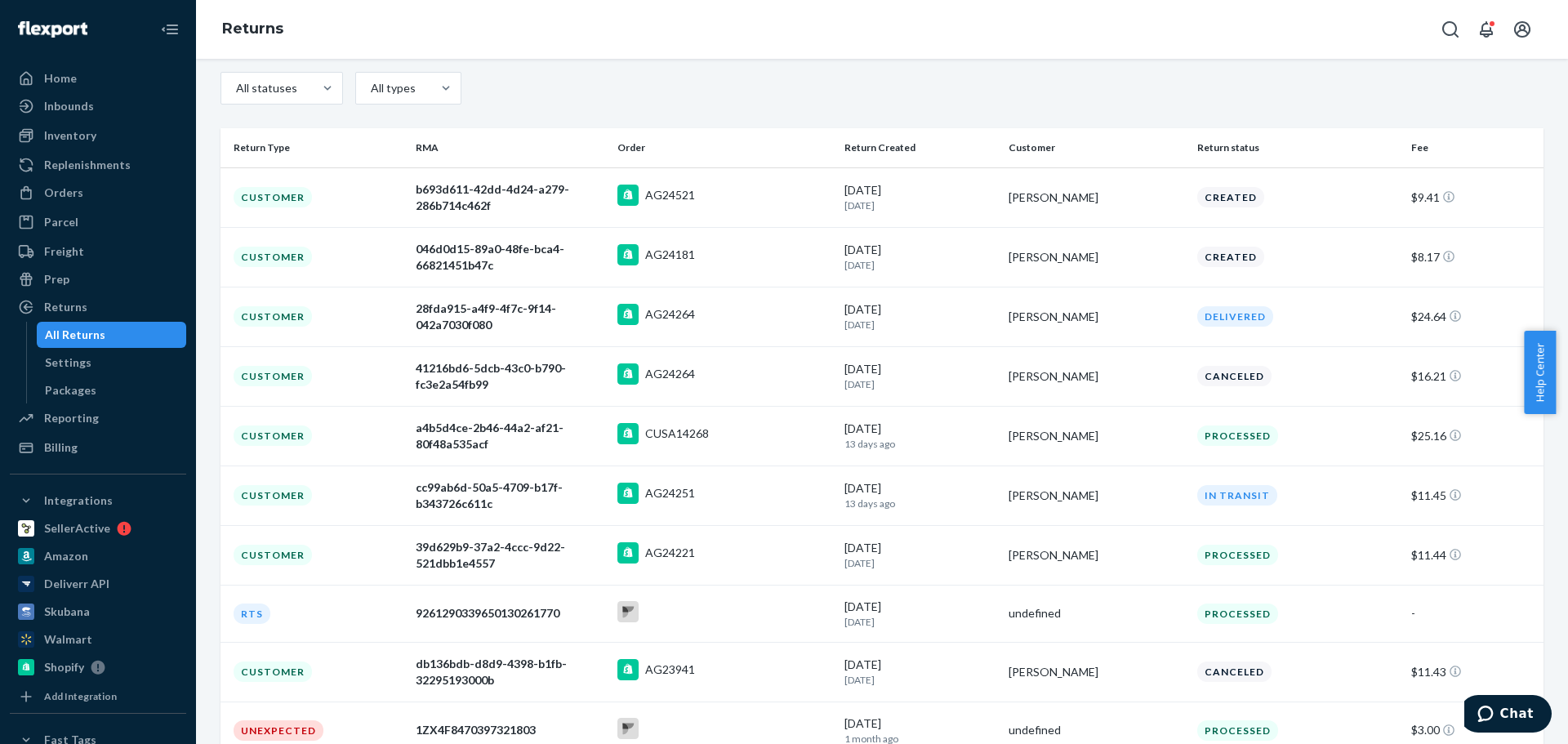
scroll to position [163, 0]
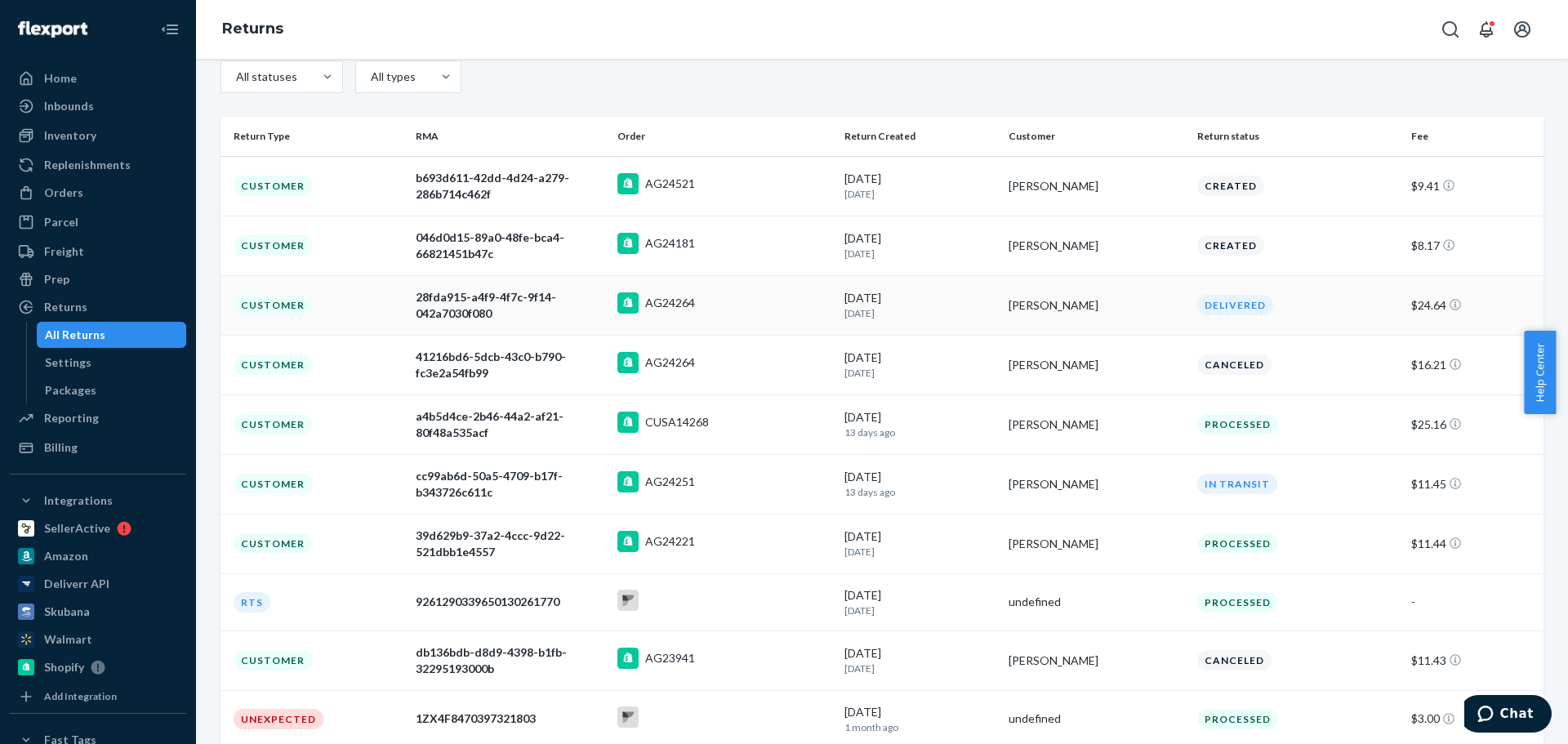
click at [967, 309] on p "12 days ago" at bounding box center [920, 313] width 151 height 14
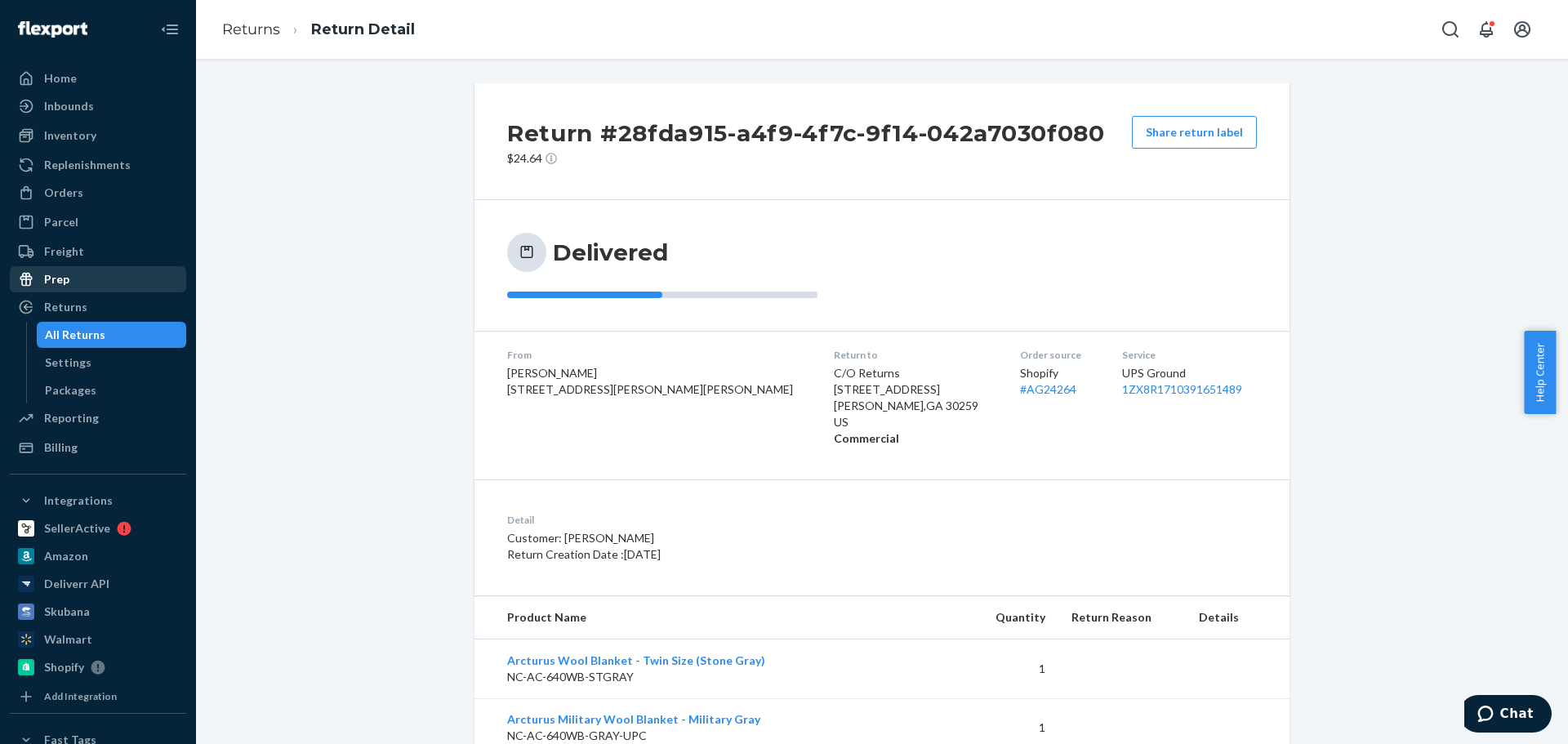
click at [82, 273] on div "Prep" at bounding box center [98, 279] width 173 height 23
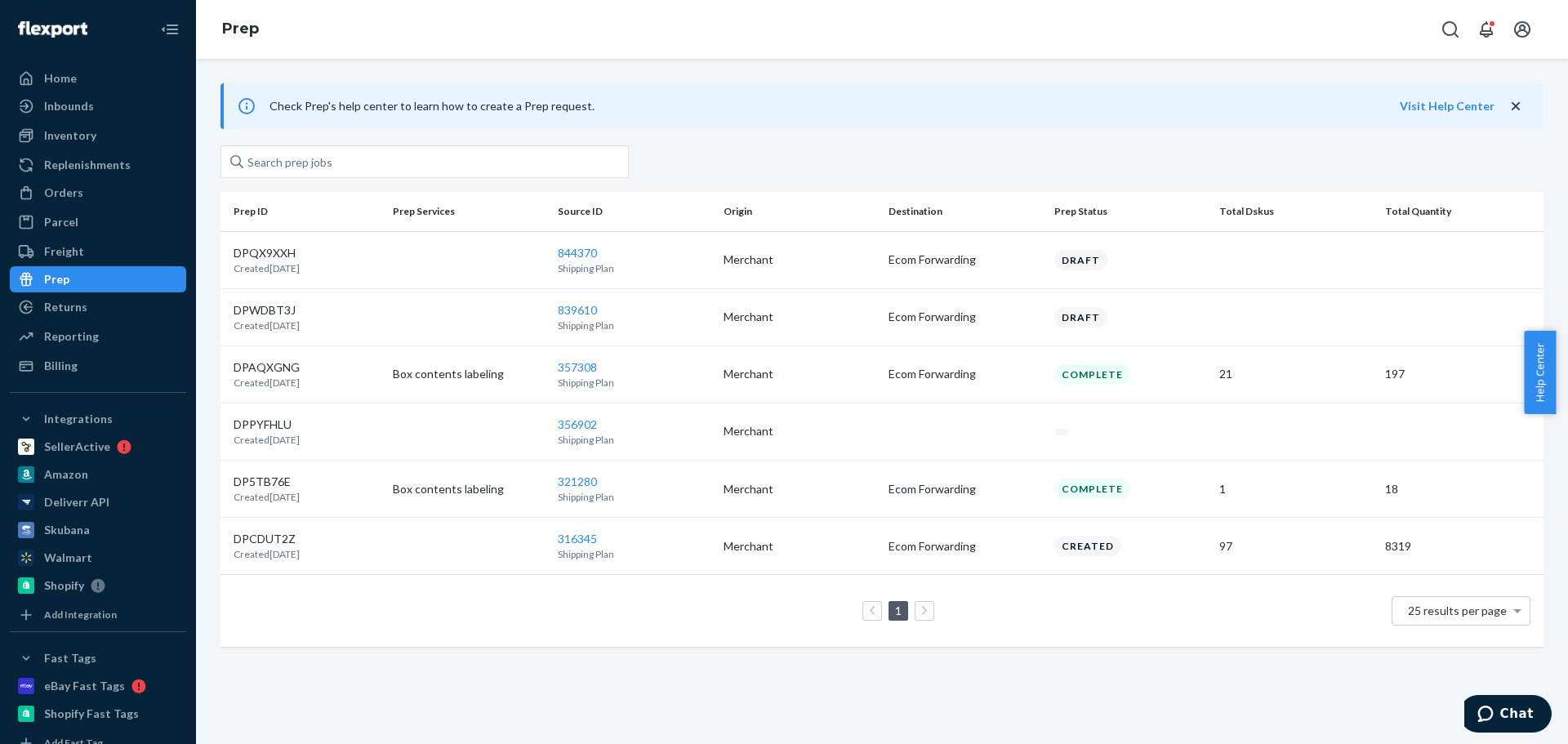
click at [87, 185] on div "Orders" at bounding box center [98, 192] width 173 height 23
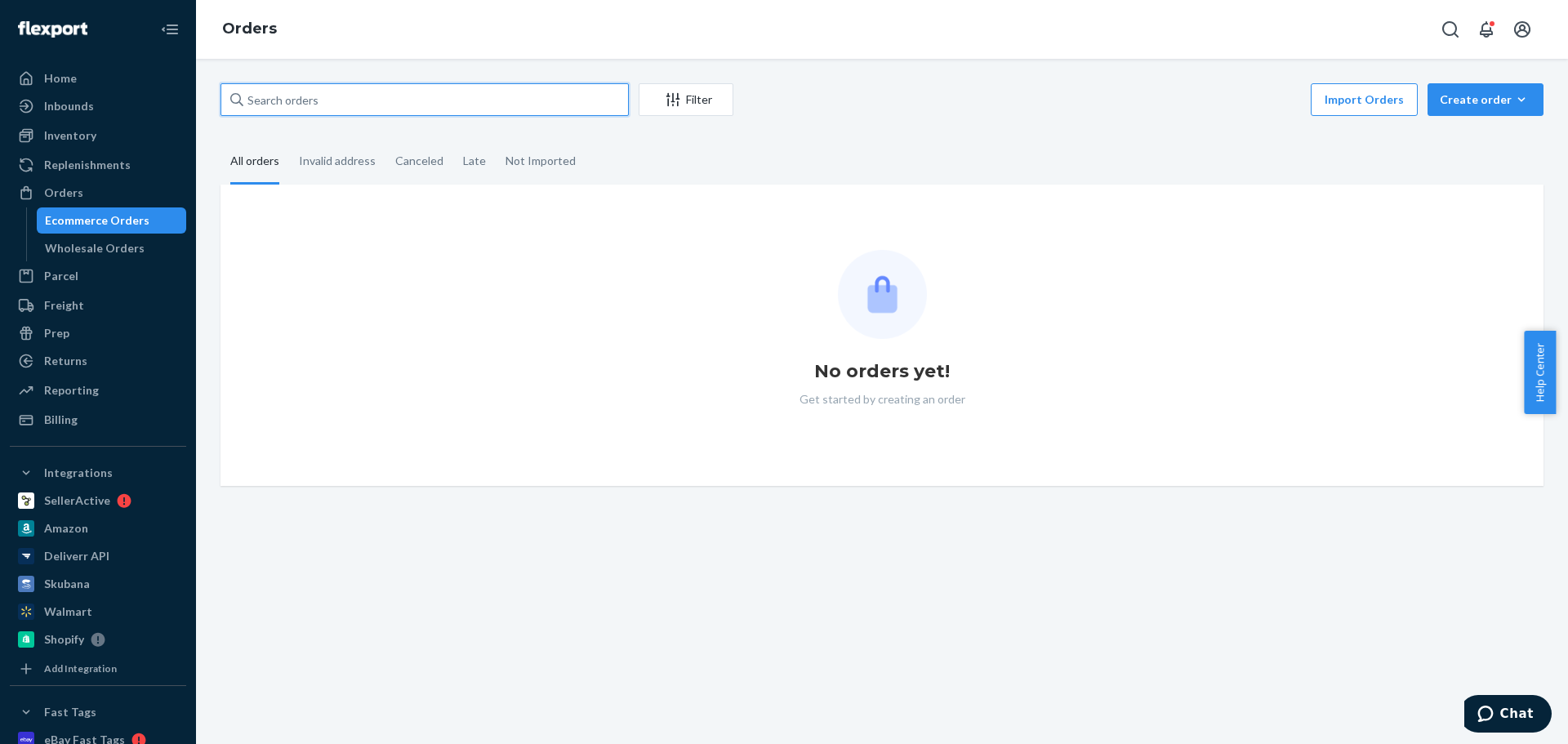
click at [358, 107] on input "text" at bounding box center [424, 100] width 408 height 33
paste input "gkurpuis@cox.net"
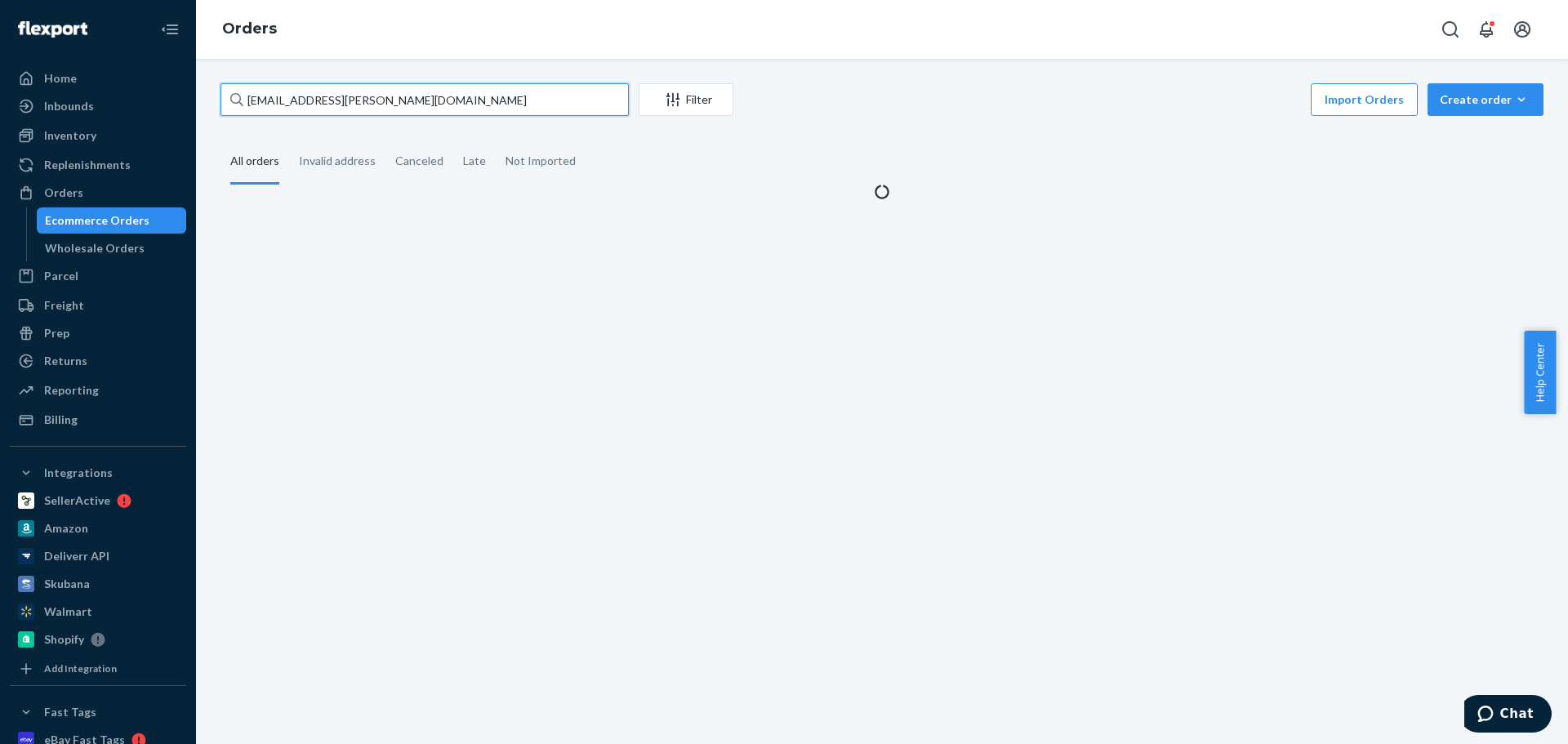
type input "gkurpuis@cox.net"
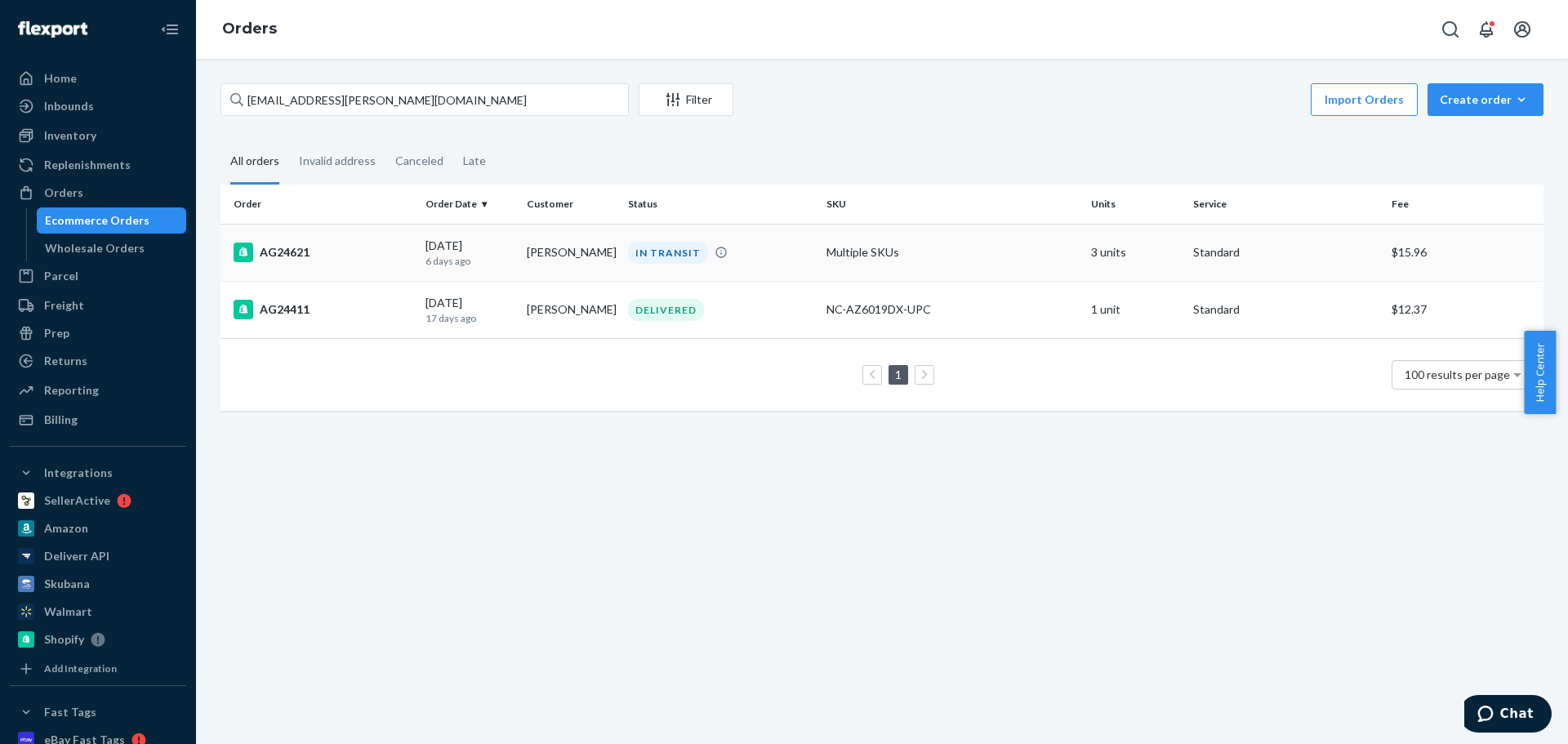
click at [386, 256] on div "AG24621" at bounding box center [323, 252] width 179 height 19
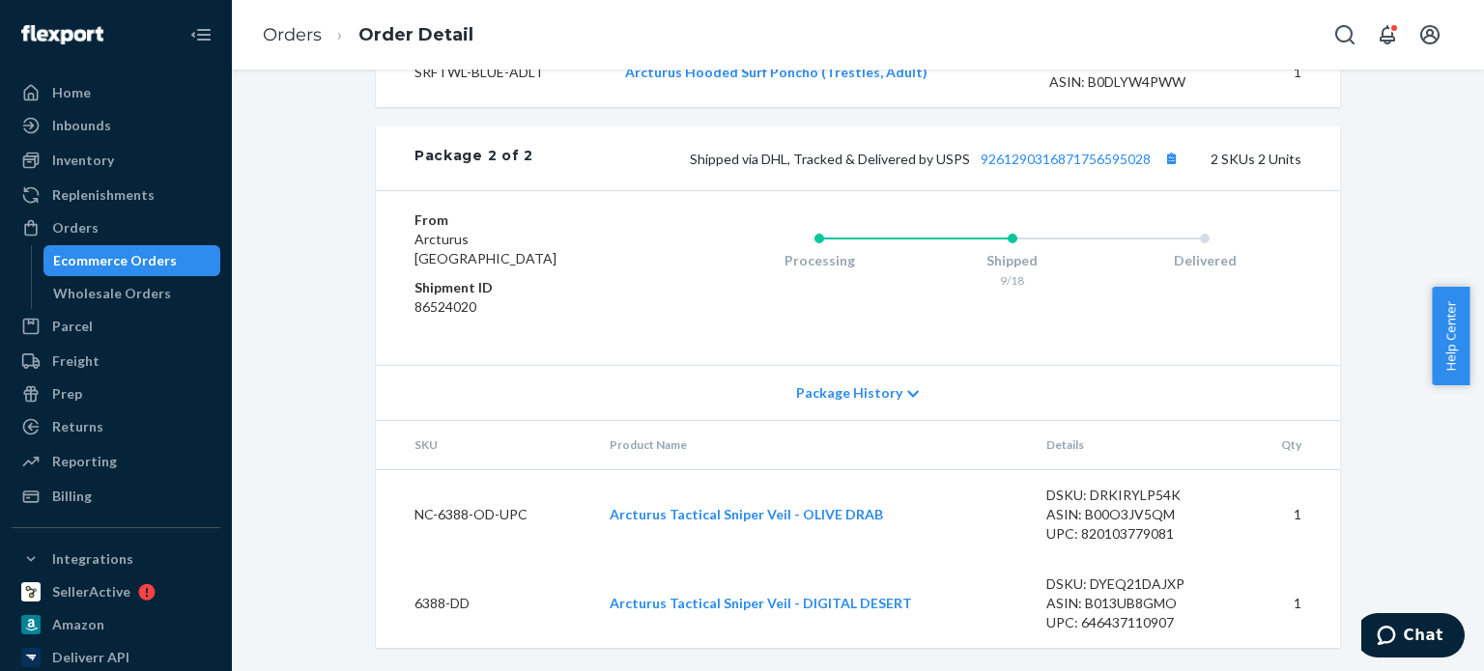
scroll to position [1241, 0]
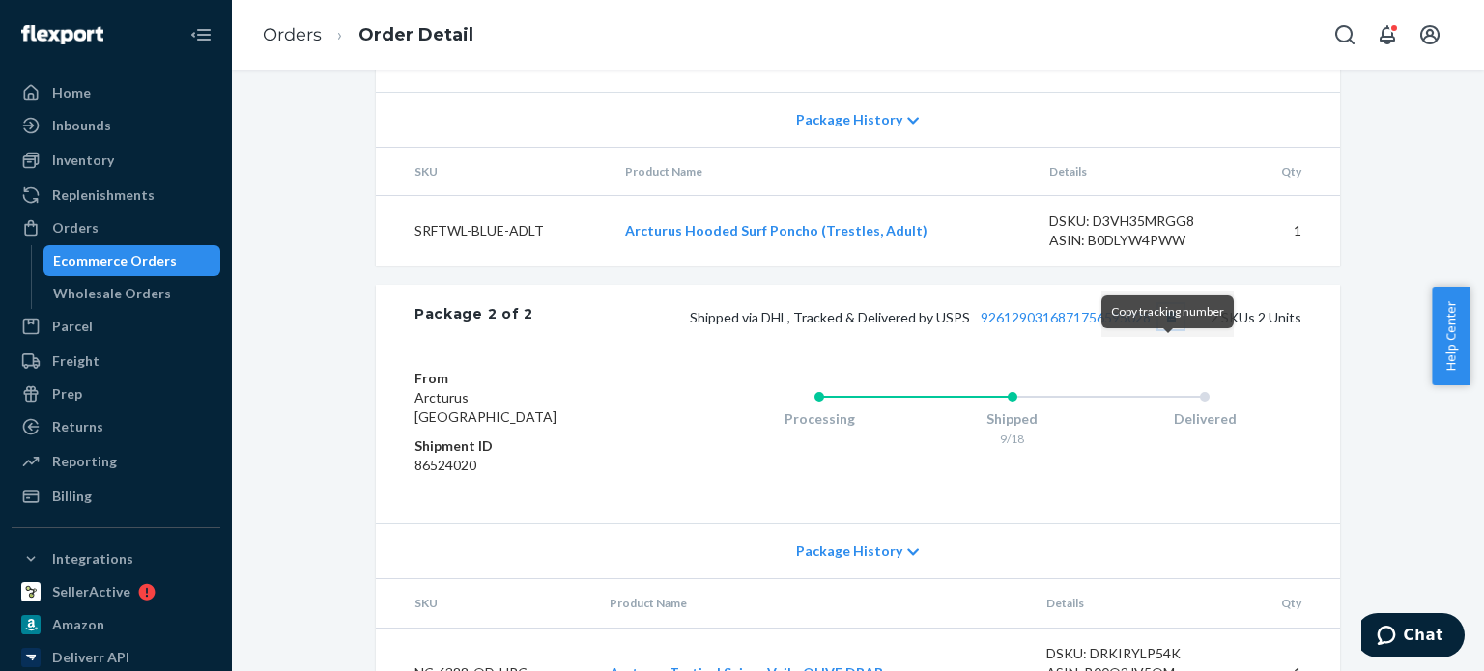
click at [1160, 329] on button "Copy tracking number" at bounding box center [1170, 316] width 25 height 25
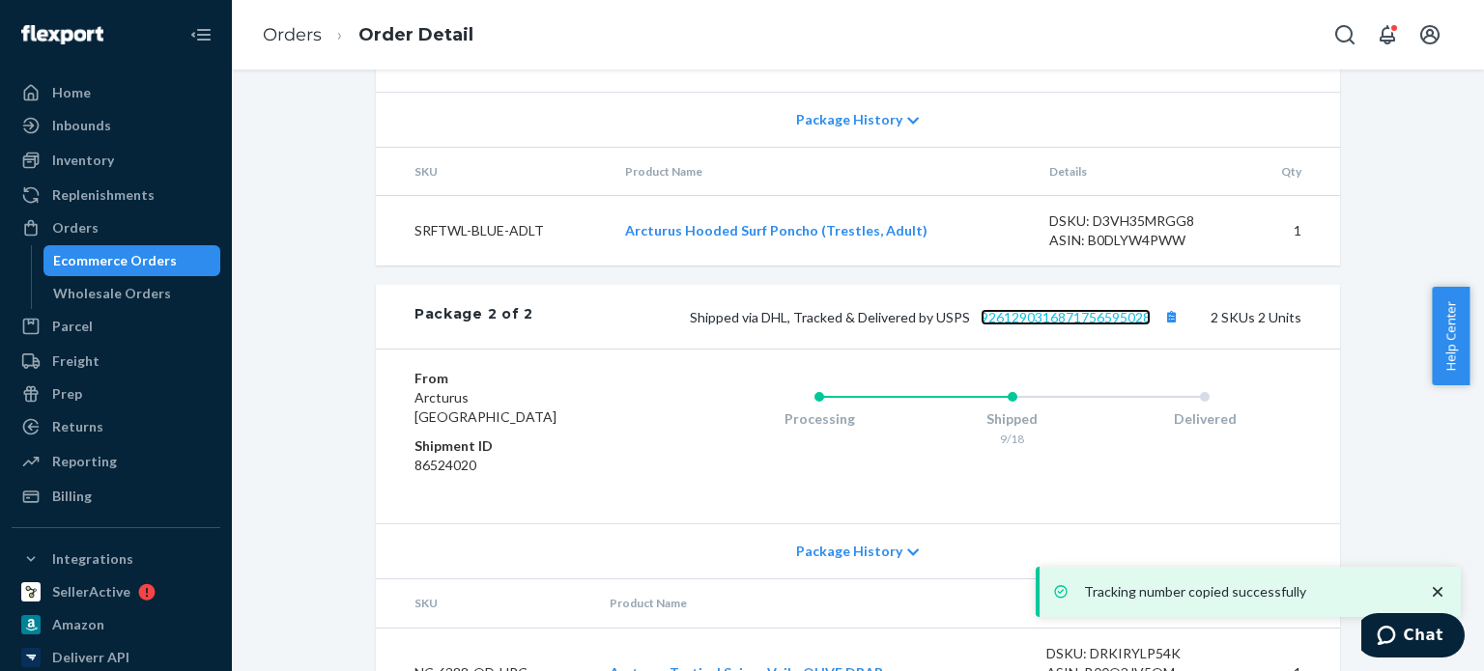
click at [1040, 326] on link "9261290316871756595028" at bounding box center [1066, 317] width 170 height 16
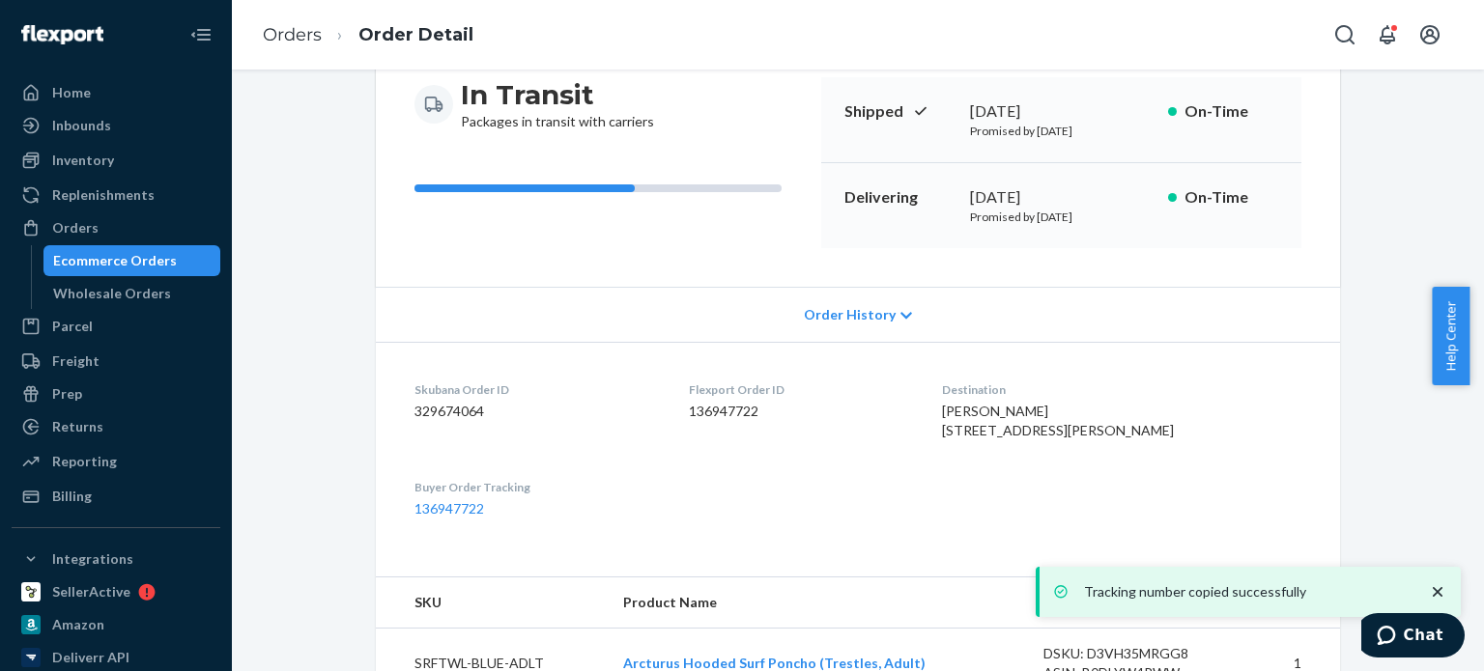
scroll to position [290, 0]
